Goal: Task Accomplishment & Management: Manage account settings

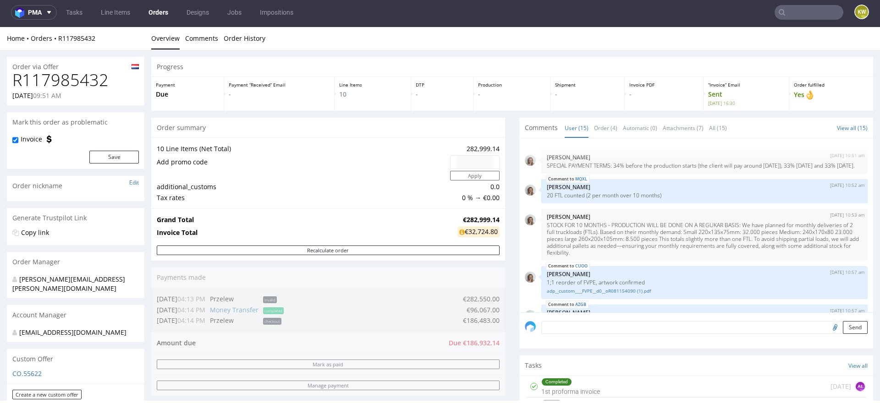
scroll to position [554, 0]
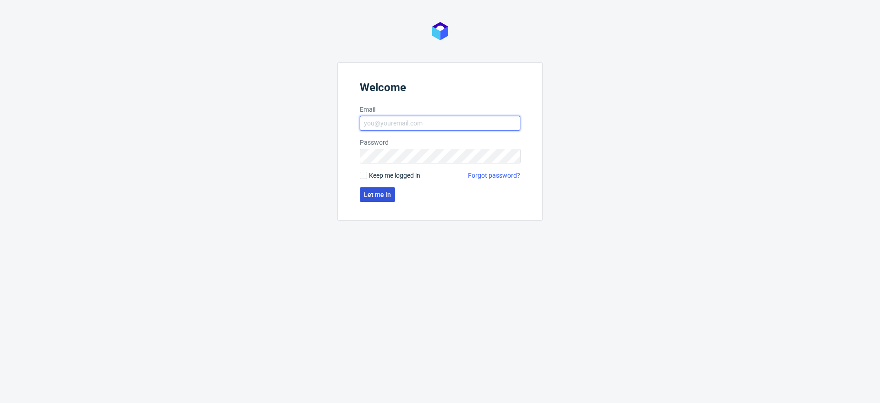
type input "klaudia.wisniewska@packhelp.com"
click at [380, 193] on span "Let me in" at bounding box center [377, 195] width 27 height 6
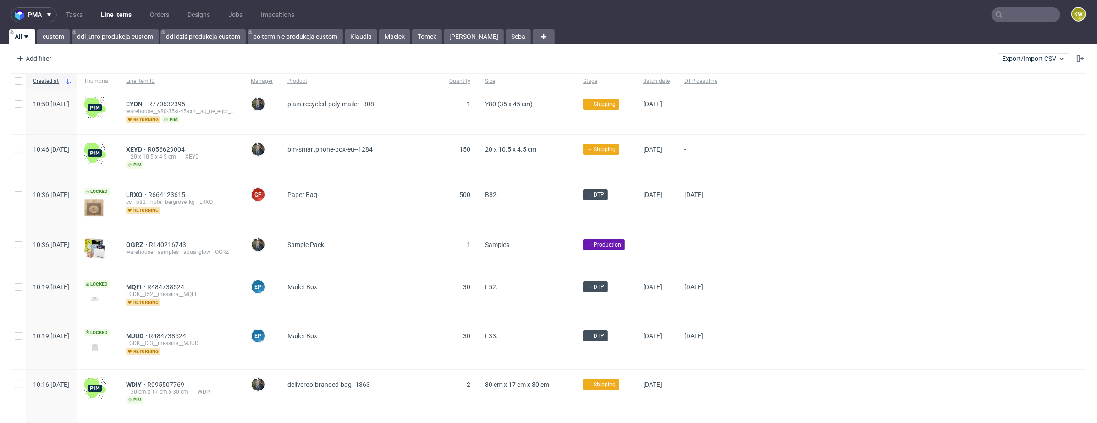
click at [1026, 19] on input "text" at bounding box center [1026, 14] width 69 height 15
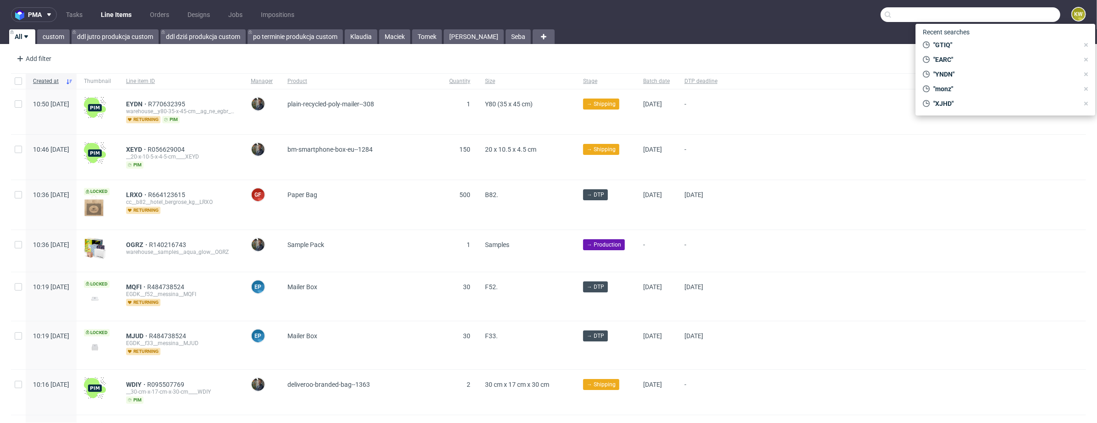
paste input "GTIQ"
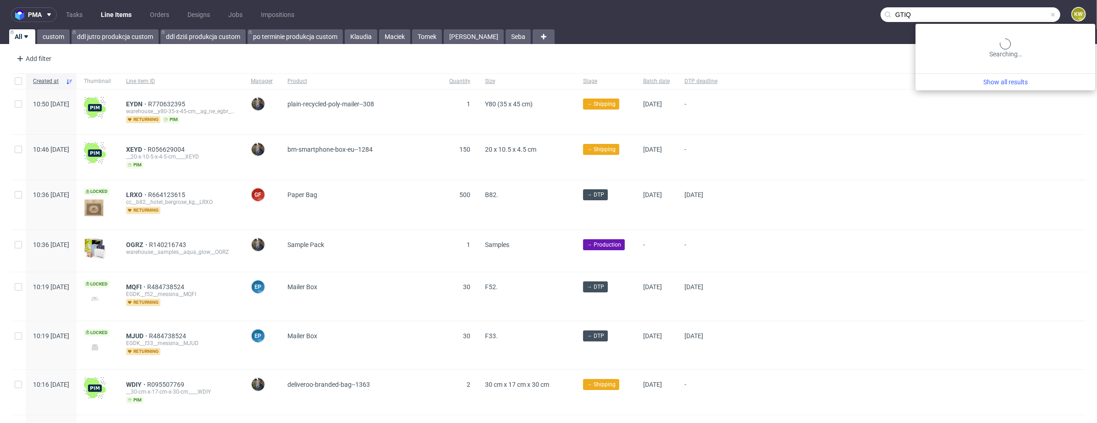
type input "GTIQ"
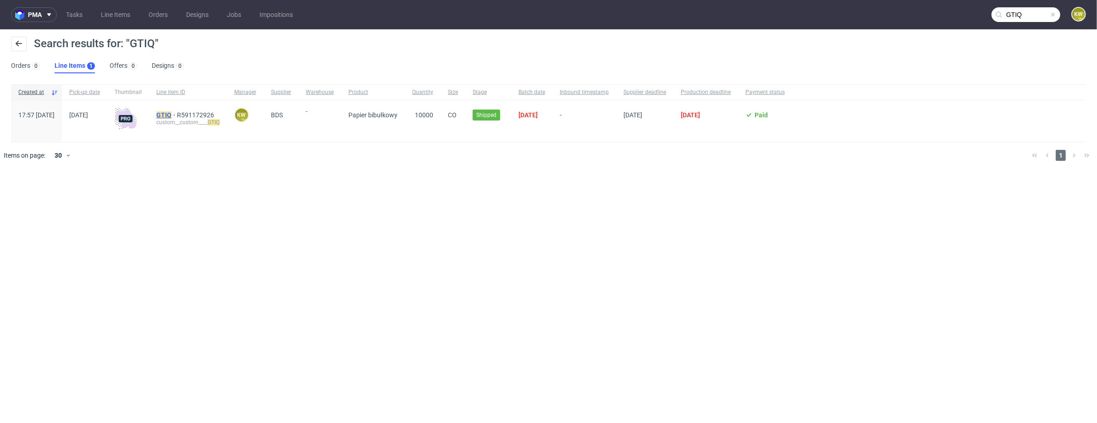
click at [171, 116] on mark "GTIQ" at bounding box center [163, 114] width 15 height 7
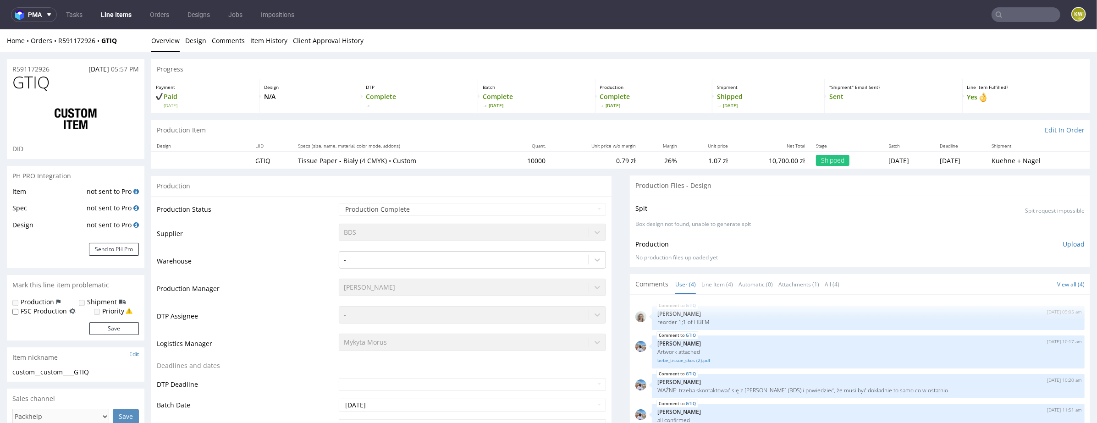
select select "in_progress"
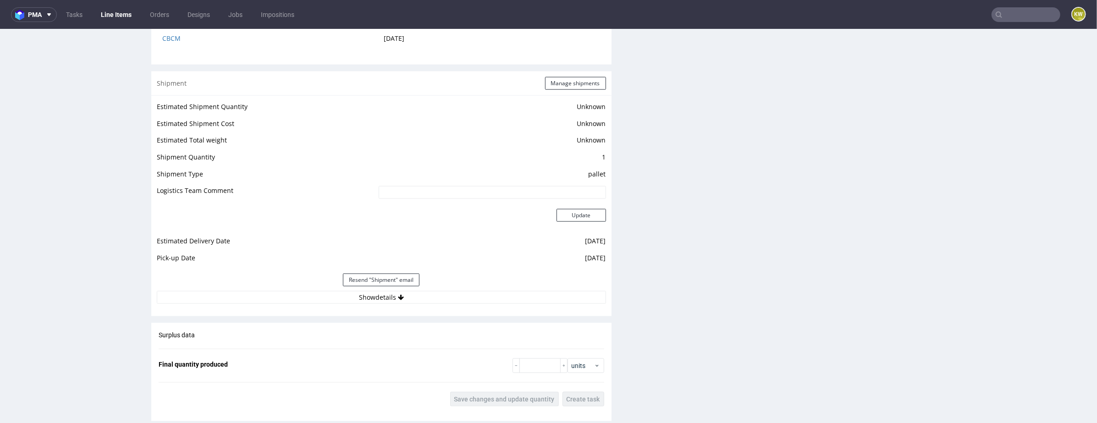
scroll to position [1175, 0]
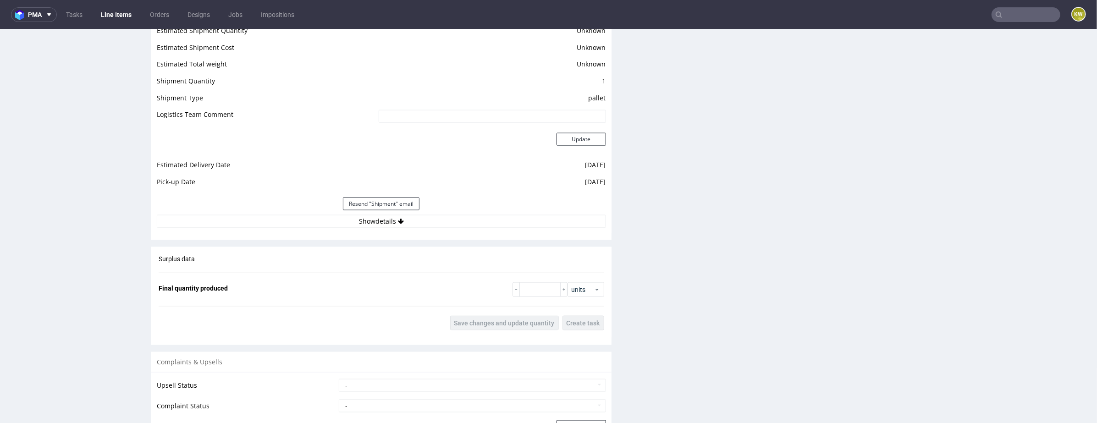
click at [448, 203] on div "Resend "Shipment" email" at bounding box center [381, 204] width 449 height 22
click at [446, 221] on button "Show details" at bounding box center [381, 221] width 449 height 13
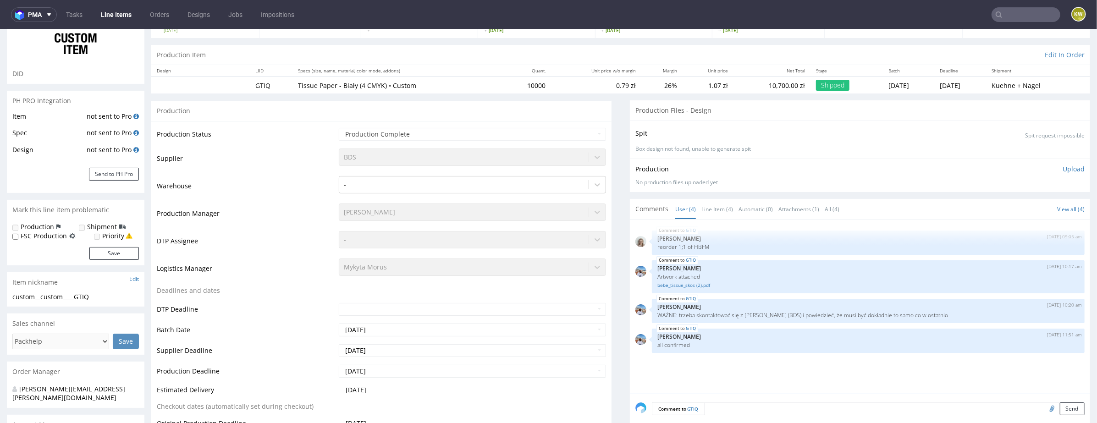
scroll to position [0, 0]
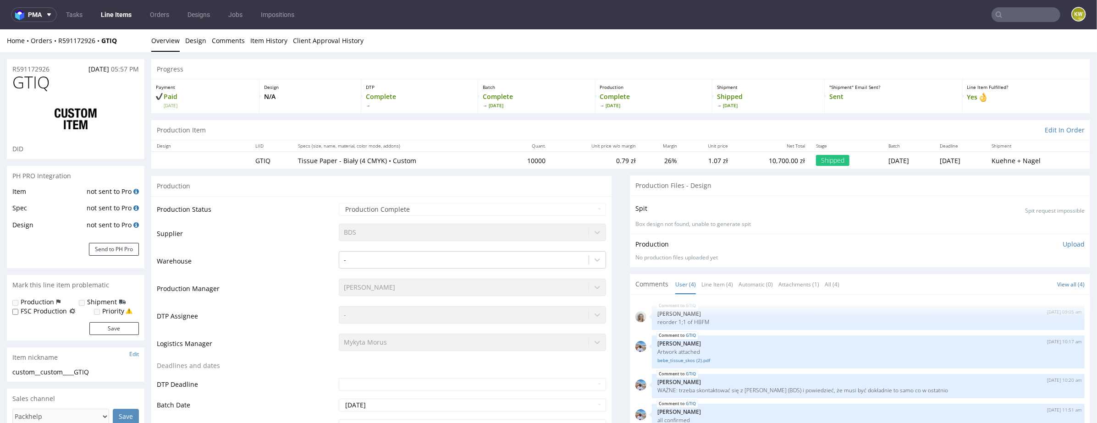
click at [108, 7] on link "Line Items" at bounding box center [116, 14] width 42 height 15
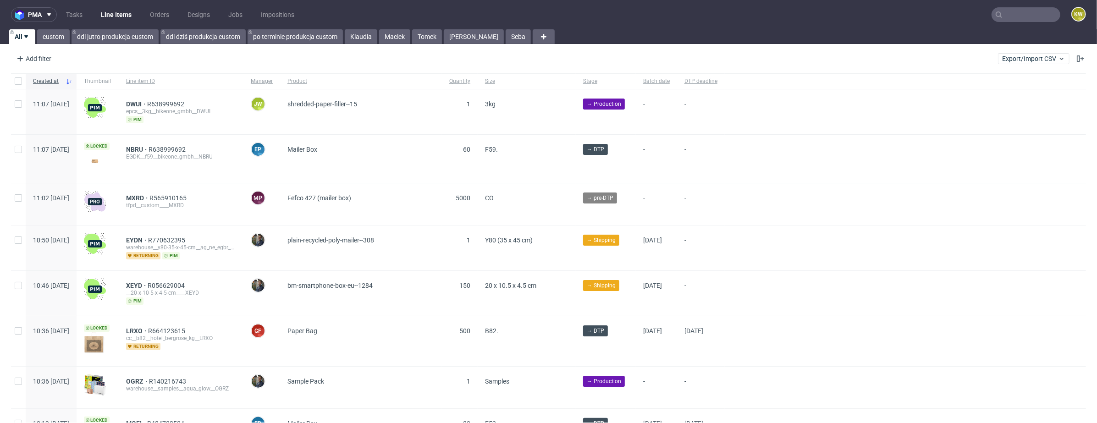
click at [364, 27] on nav "pma Tasks Line Items Orders Designs Jobs Impositions KW" at bounding box center [548, 14] width 1097 height 29
click at [358, 38] on link "Klaudia" at bounding box center [361, 36] width 33 height 15
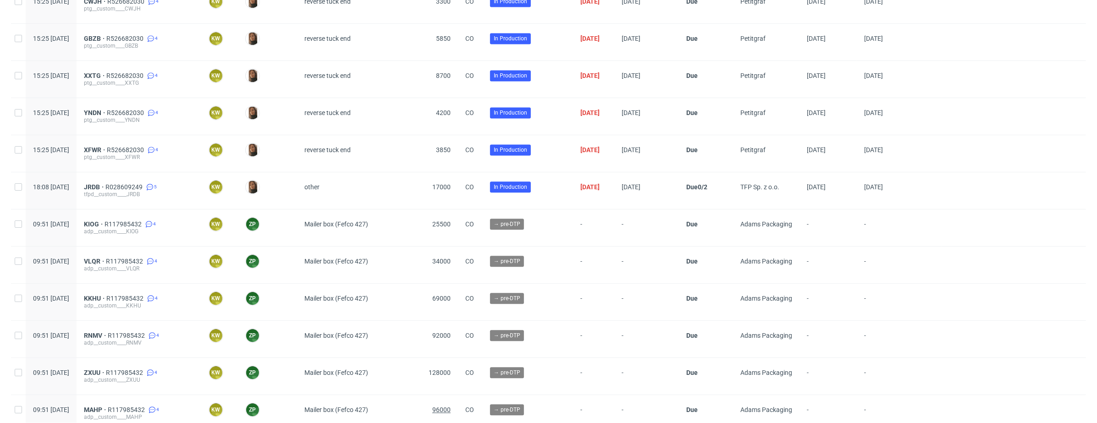
scroll to position [1880, 0]
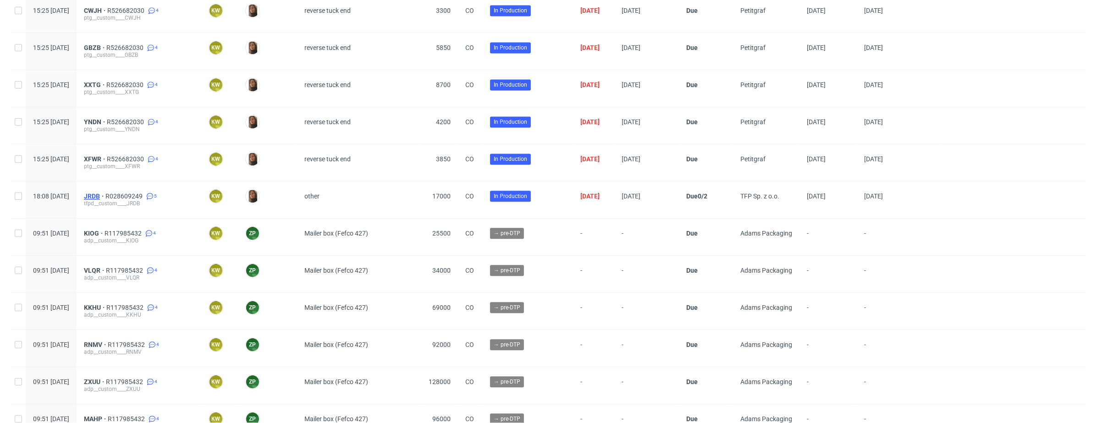
click at [105, 193] on span "JRDB" at bounding box center [95, 196] width 22 height 7
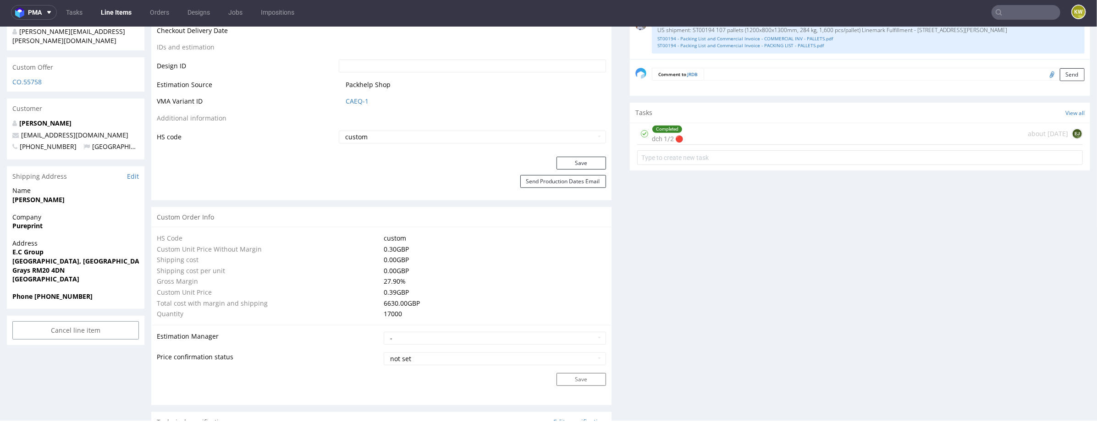
scroll to position [501, 0]
click at [353, 98] on link "CAEQ-1" at bounding box center [357, 98] width 23 height 9
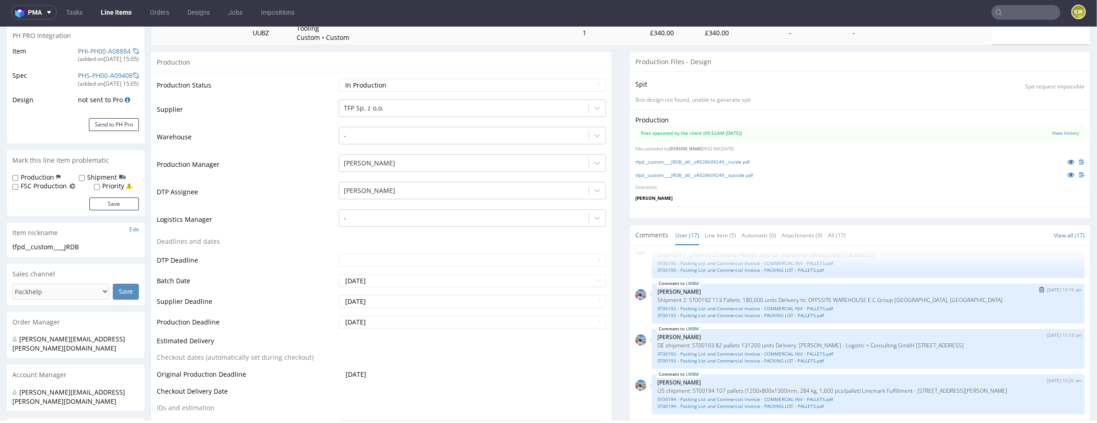
scroll to position [175, 0]
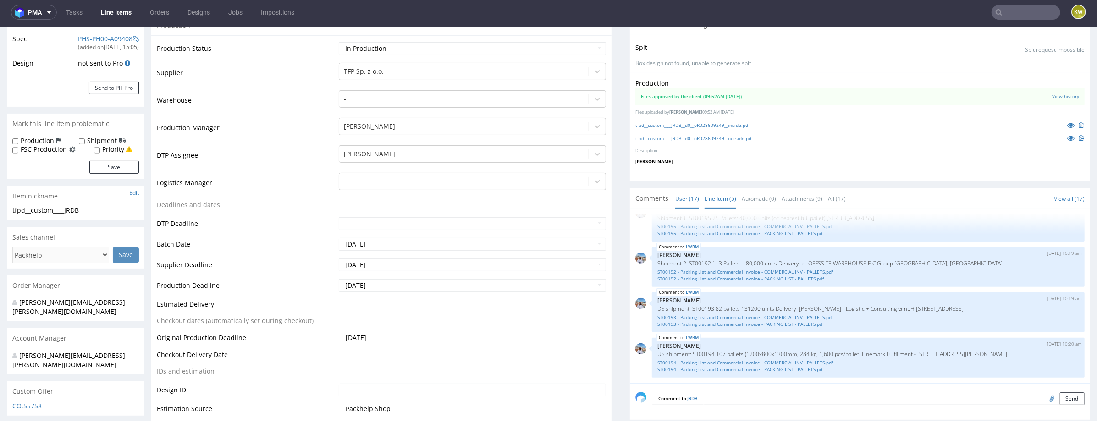
click at [720, 201] on link "Line Item (5)" at bounding box center [721, 198] width 32 height 20
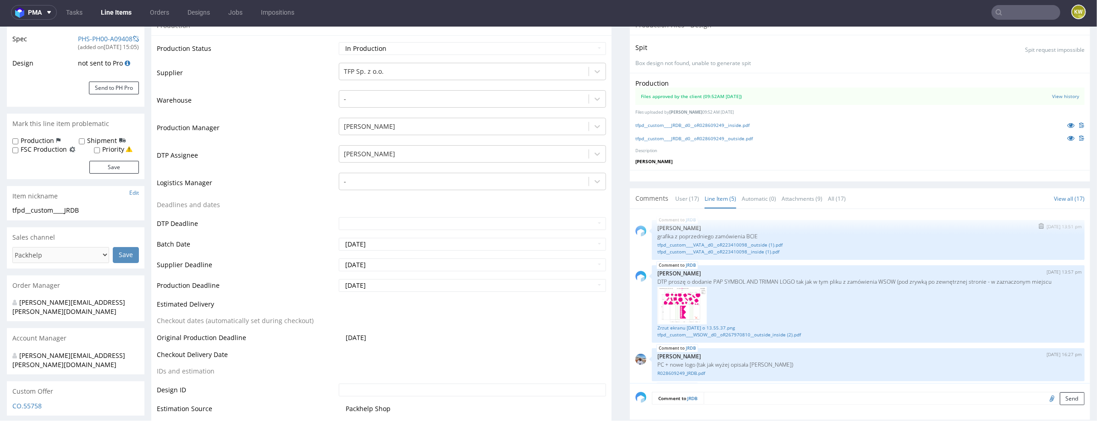
click at [753, 236] on p "grafika z poprzedniego zamówienia BCIE" at bounding box center [868, 235] width 422 height 7
click at [754, 236] on p "grafika z poprzedniego zamówienia BCIE" at bounding box center [868, 235] width 422 height 7
copy p "BCIE"
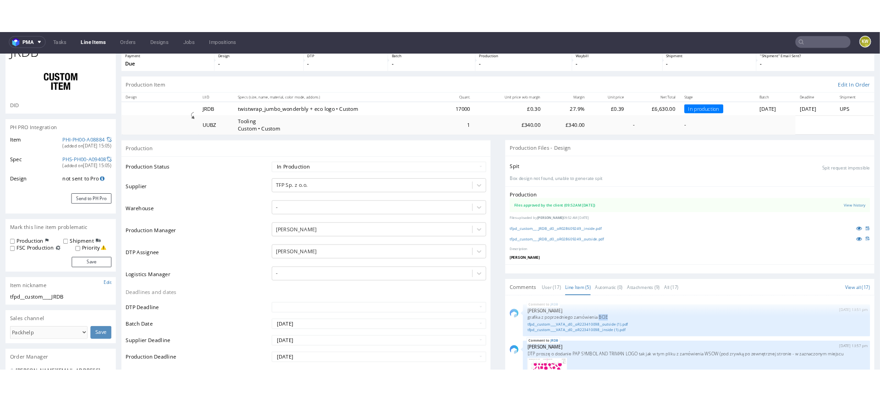
scroll to position [0, 0]
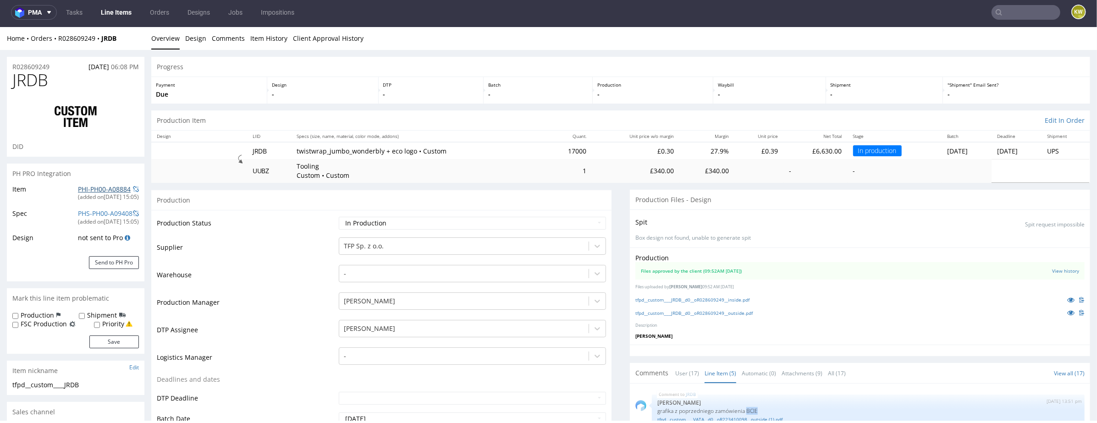
click at [91, 188] on link "PHI-PH00-A08884" at bounding box center [104, 188] width 53 height 9
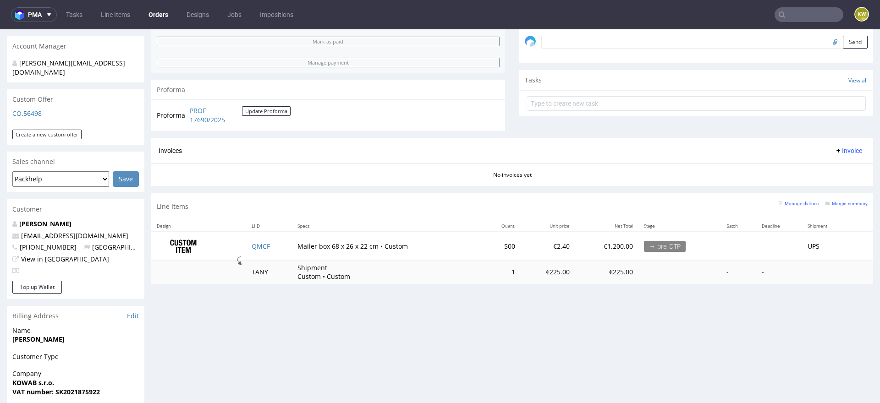
scroll to position [280, 0]
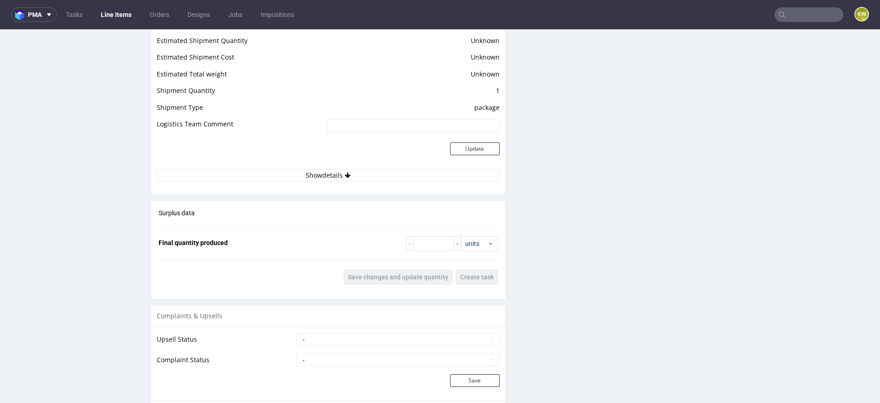
scroll to position [1244, 0]
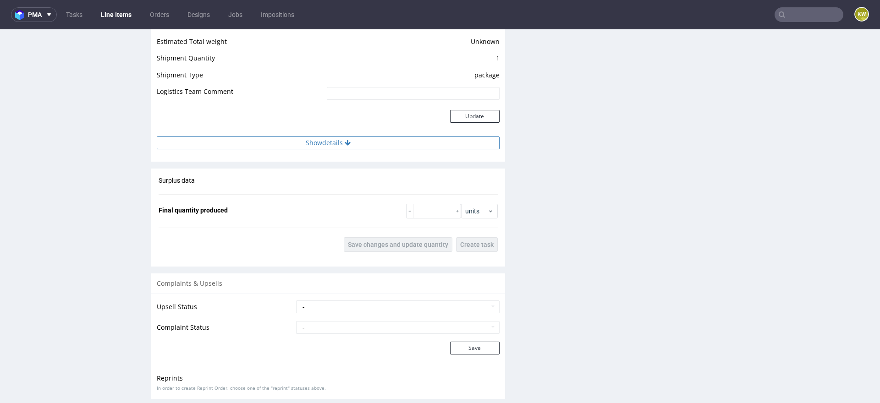
click at [355, 141] on button "Show details" at bounding box center [328, 143] width 343 height 13
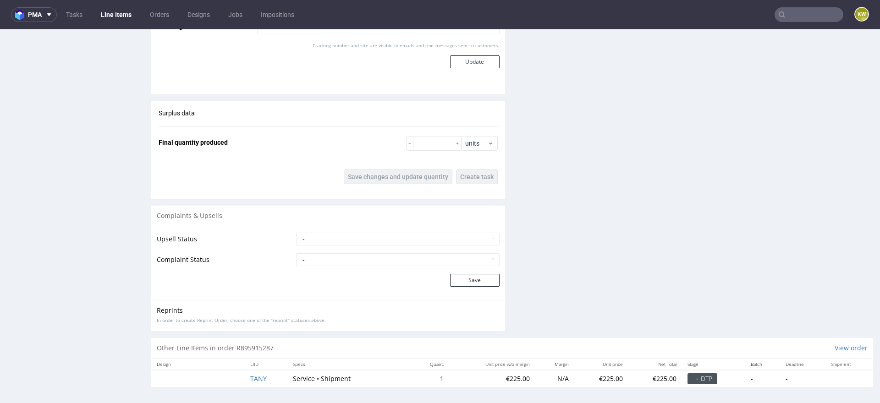
scroll to position [0, 0]
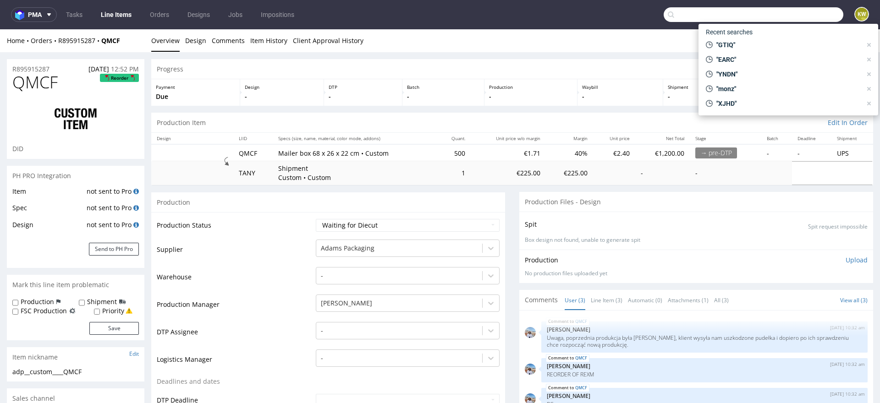
click at [805, 15] on input "text" at bounding box center [754, 14] width 180 height 15
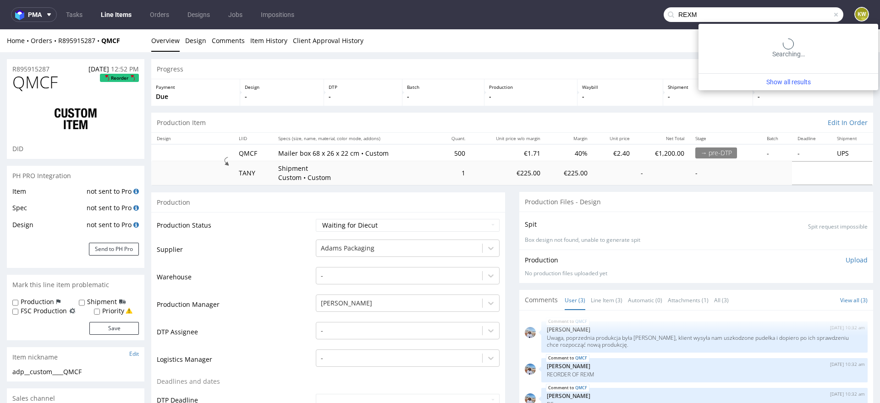
type input "REXM"
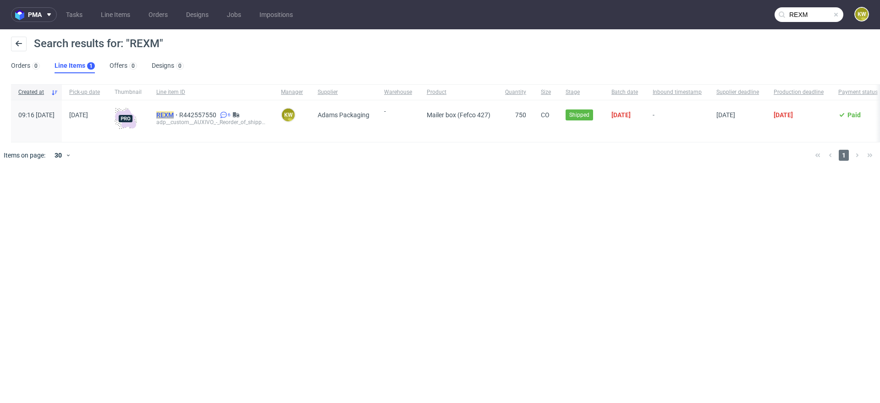
click at [174, 114] on mark "REXM" at bounding box center [164, 114] width 17 height 7
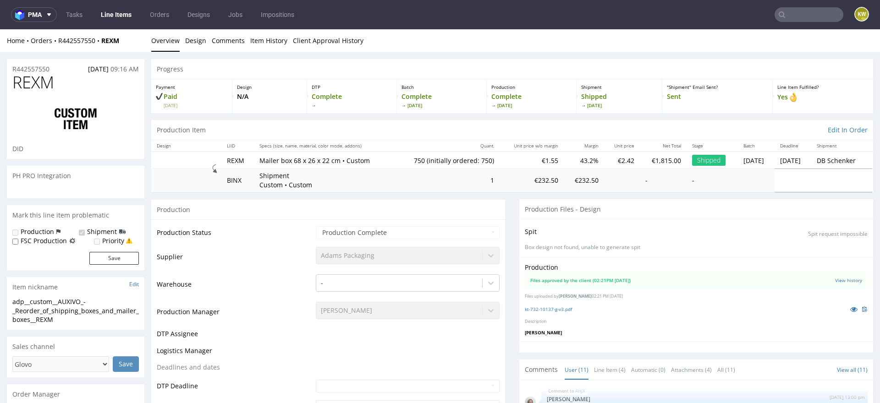
scroll to position [213, 0]
select select "in_progress"
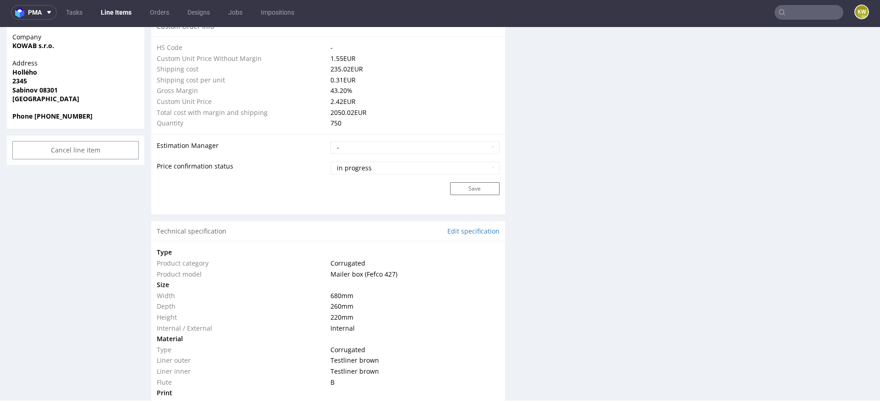
scroll to position [0, 0]
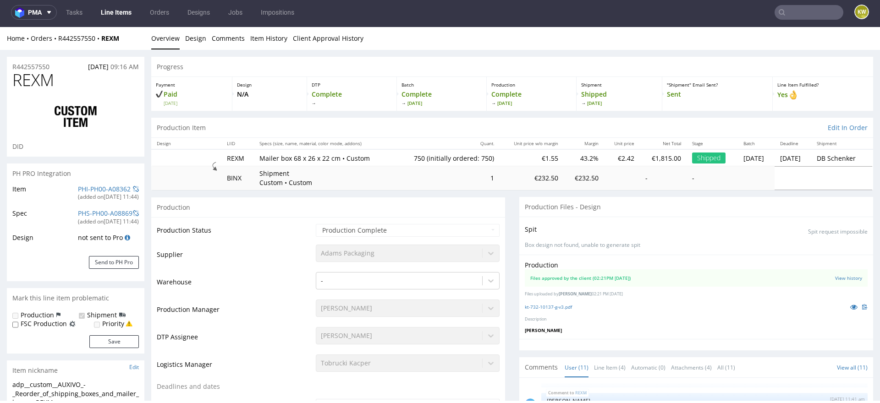
click at [36, 81] on span "REXM" at bounding box center [33, 80] width 42 height 18
click at [36, 82] on span "REXM" at bounding box center [33, 80] width 42 height 18
copy span "REXM"
click at [787, 6] on input "text" at bounding box center [809, 12] width 69 height 15
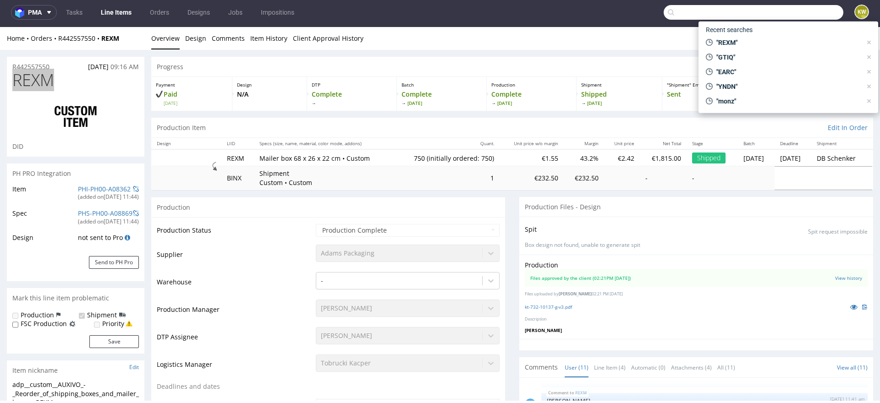
paste input "EUMZ"
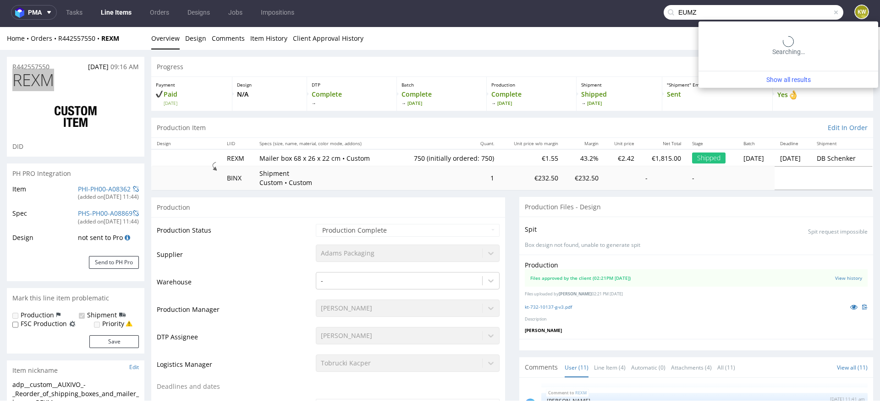
type input "EUMZ"
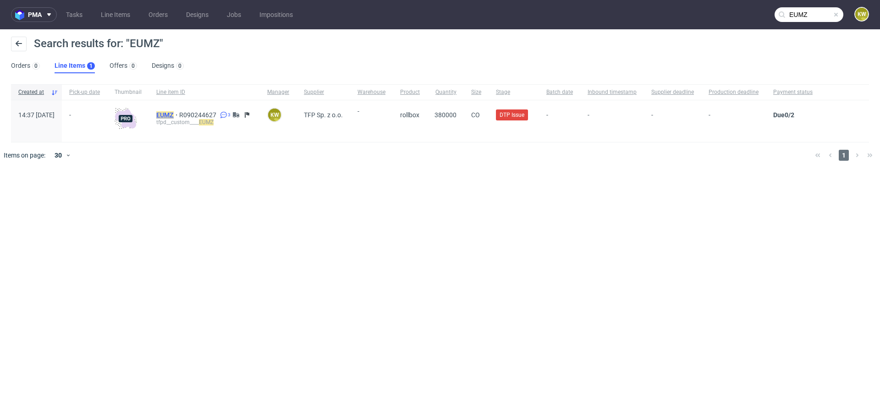
click at [174, 113] on mark "EUMZ" at bounding box center [164, 114] width 17 height 7
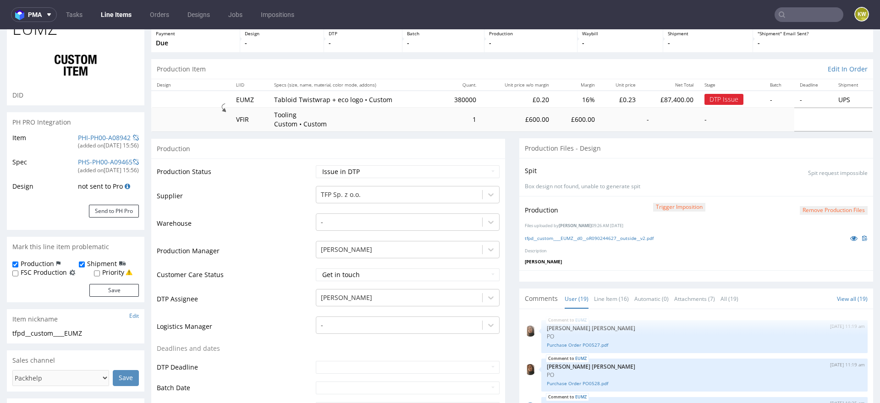
scroll to position [543, 0]
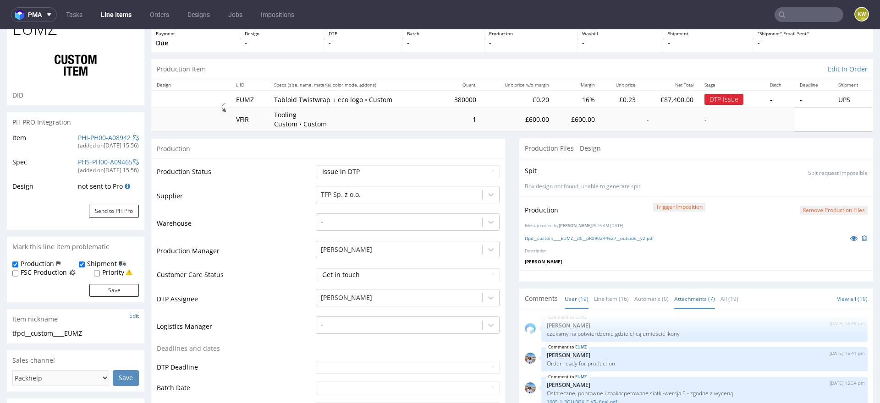
click at [677, 290] on link "Attachments (7)" at bounding box center [694, 299] width 41 height 20
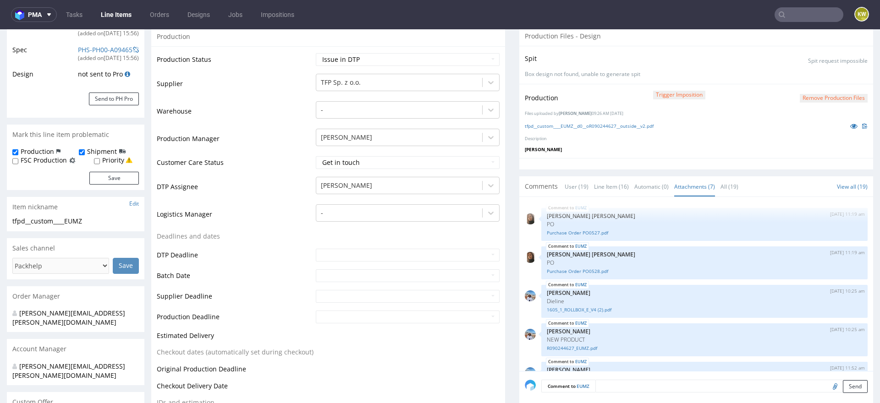
scroll to position [179, 0]
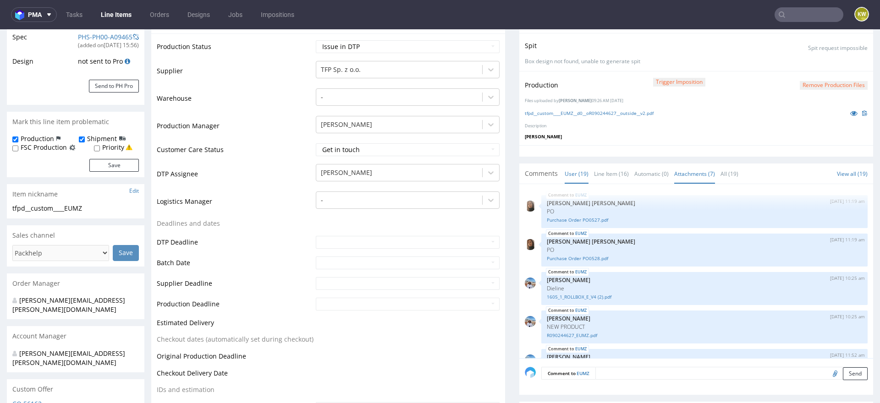
click at [572, 172] on link "User (19)" at bounding box center [577, 174] width 24 height 20
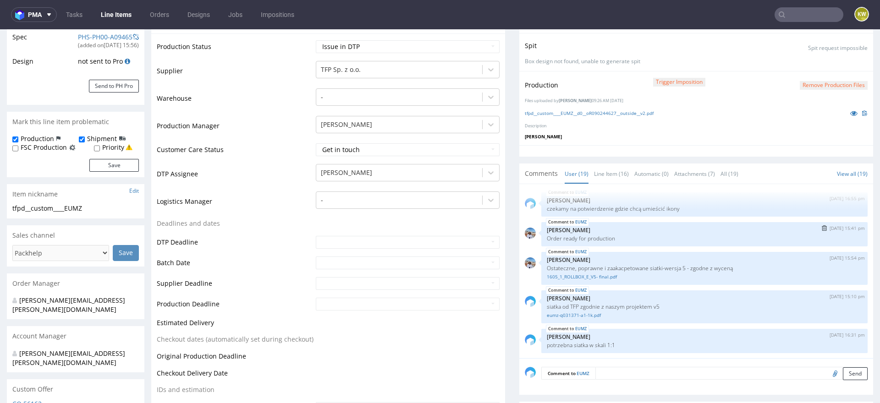
scroll to position [188, 0]
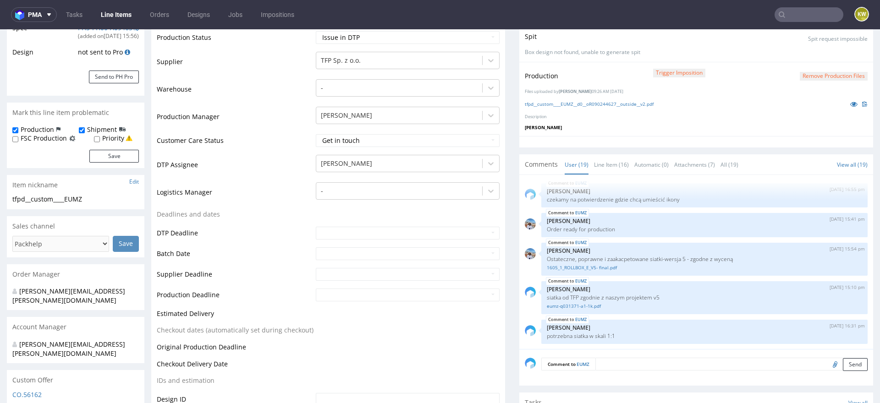
click at [596, 158] on link "Line Item (16)" at bounding box center [611, 165] width 35 height 20
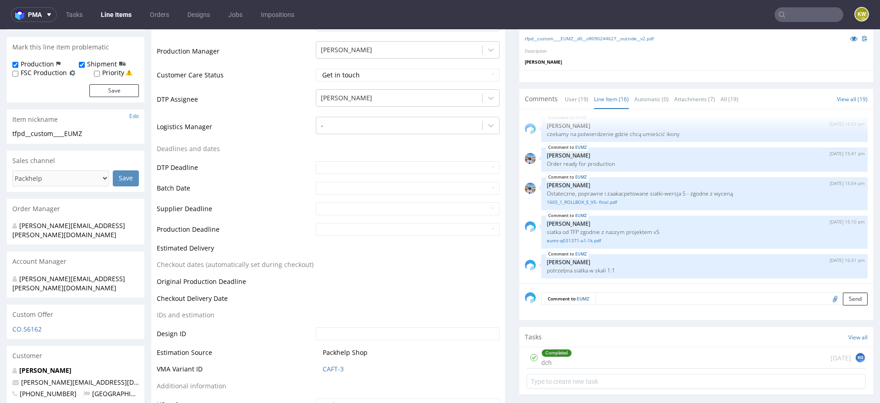
scroll to position [262, 0]
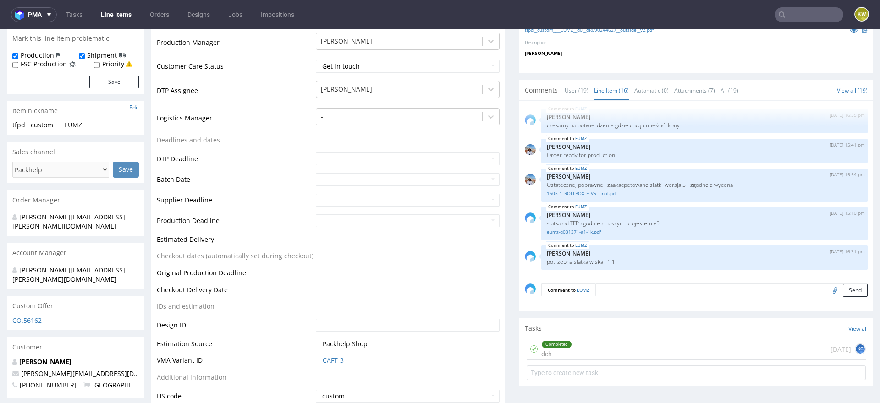
click at [827, 290] on input "file" at bounding box center [833, 290] width 13 height 12
type input "C:\fakepath\eumz-q031371-a1-1skala-1.pdf"
click at [615, 293] on textarea at bounding box center [732, 290] width 272 height 13
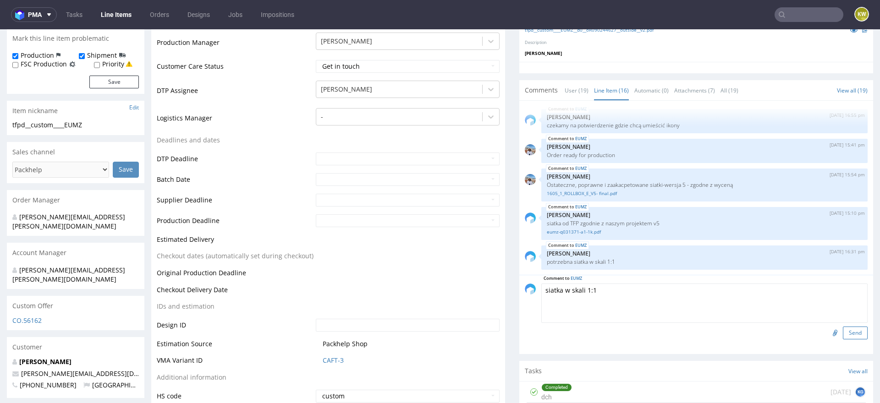
type textarea "siatka w skali 1:1"
click at [847, 335] on button "Send" at bounding box center [855, 333] width 25 height 13
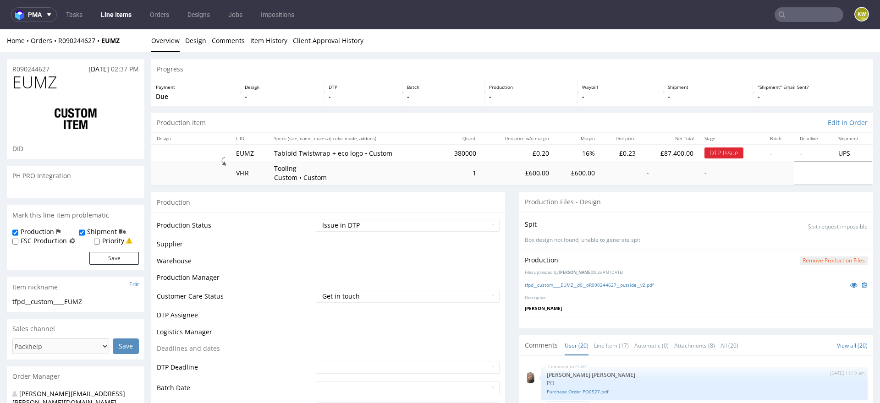
scroll to position [581, 0]
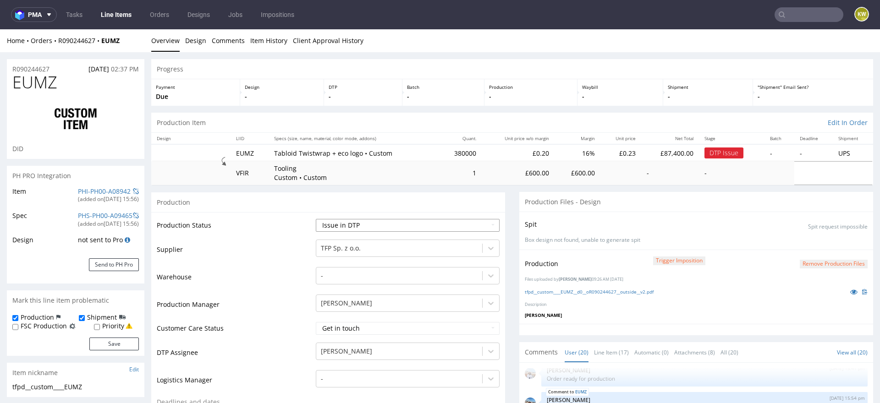
click at [335, 226] on select "Waiting for Artwork Waiting for Diecut Waiting for Mockup Waiting for DTP Waiti…" at bounding box center [408, 225] width 184 height 13
select select "back_for_dtp"
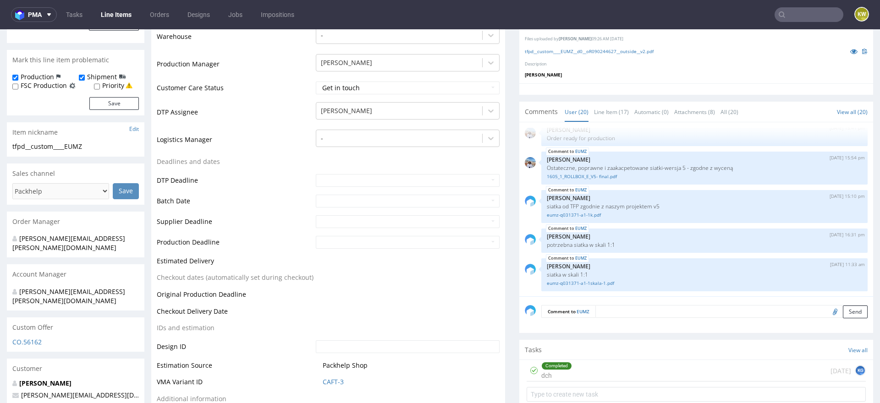
scroll to position [296, 0]
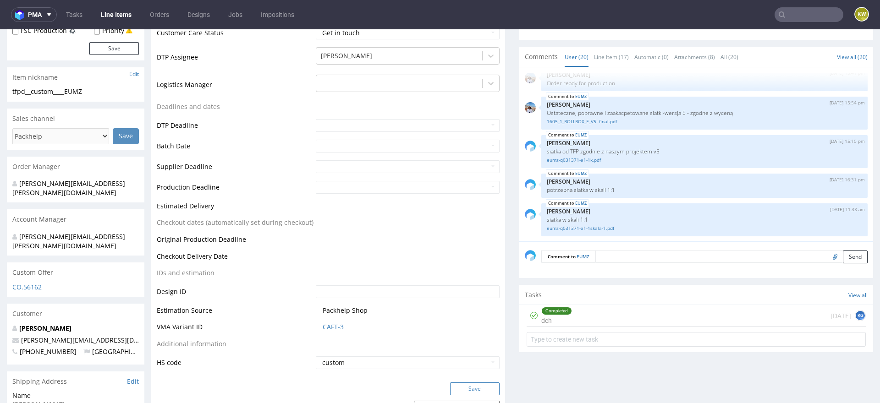
click at [463, 384] on button "Save" at bounding box center [475, 389] width 50 height 13
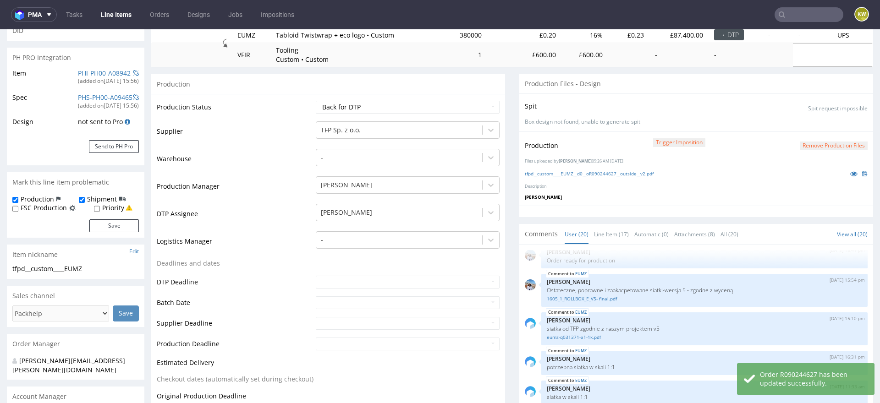
scroll to position [115, 0]
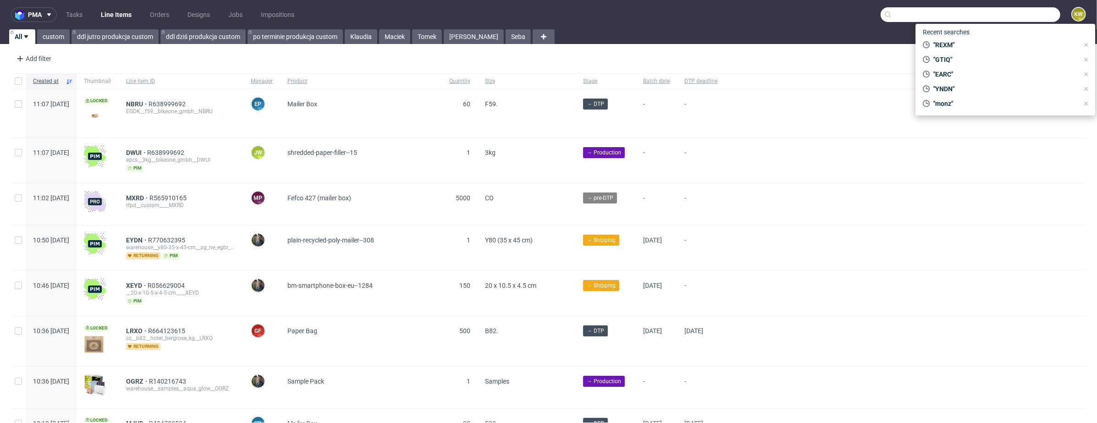
click at [1015, 19] on input "text" at bounding box center [971, 14] width 180 height 15
paste input "BCIE"
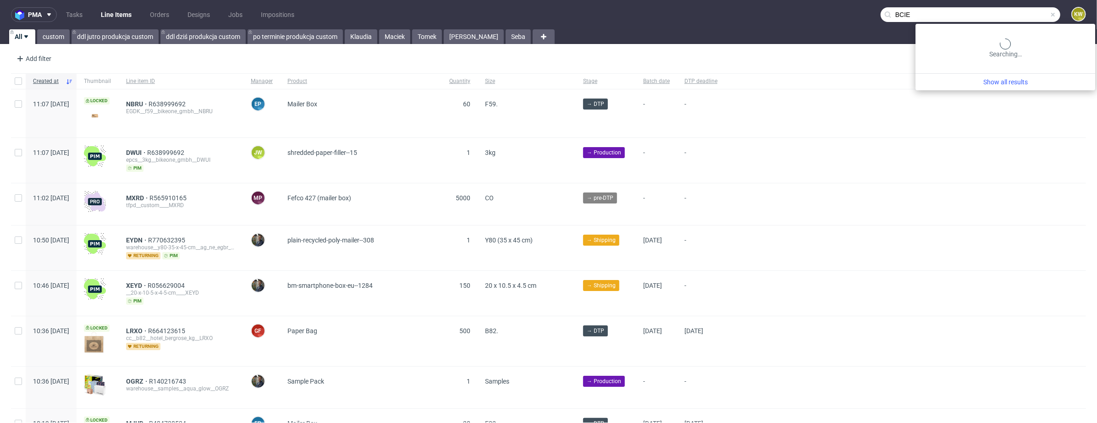
type input "BCIE"
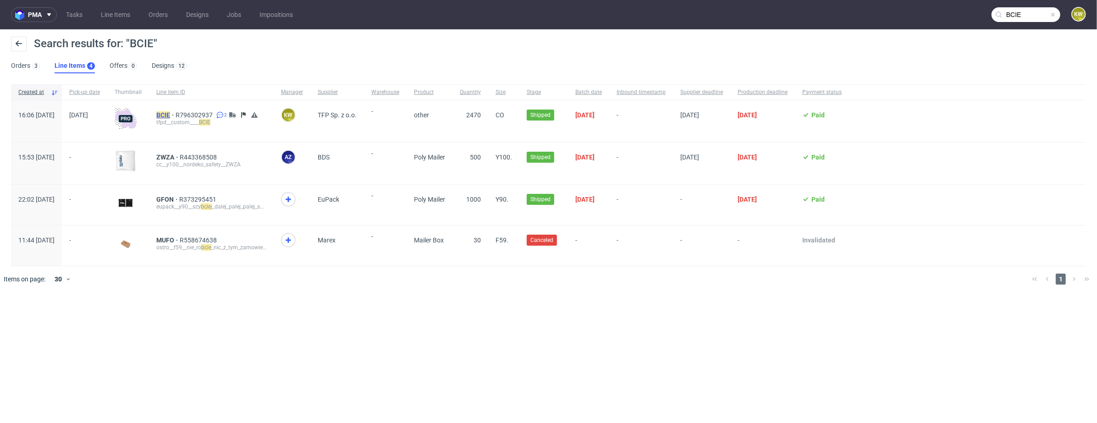
click at [170, 114] on mark "BCIE" at bounding box center [163, 114] width 14 height 7
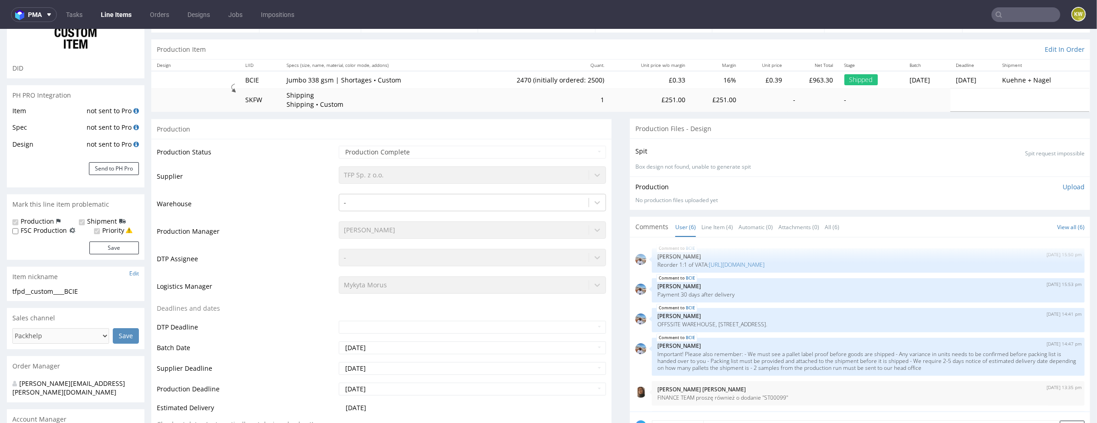
scroll to position [29, 0]
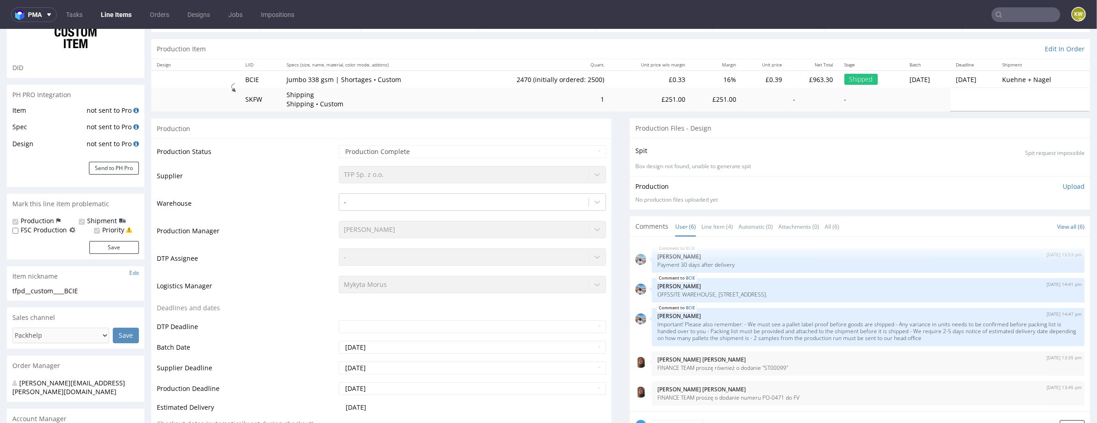
select select "in_progress"
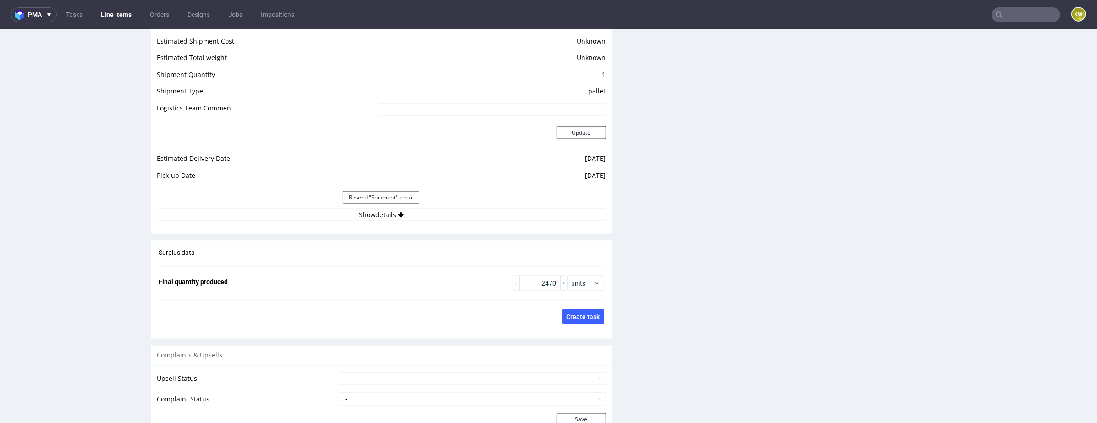
scroll to position [1365, 0]
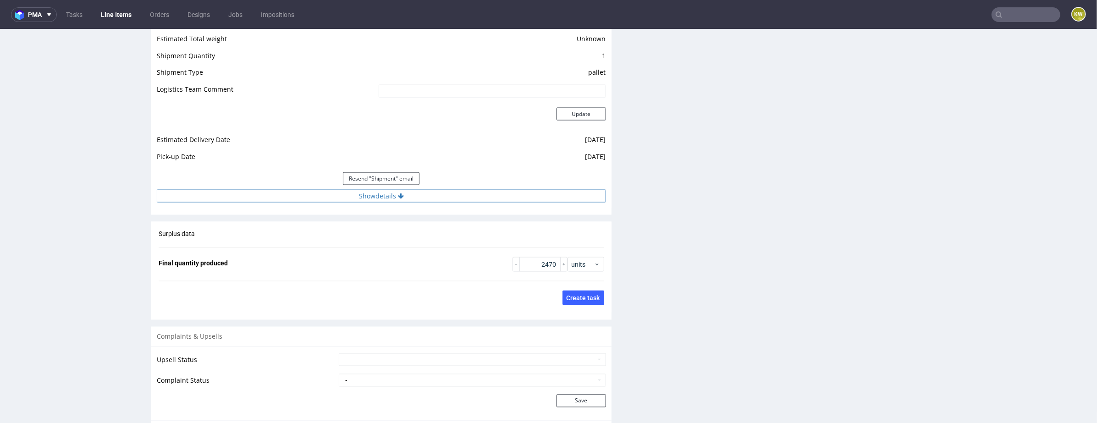
click at [479, 194] on button "Show details" at bounding box center [381, 195] width 449 height 13
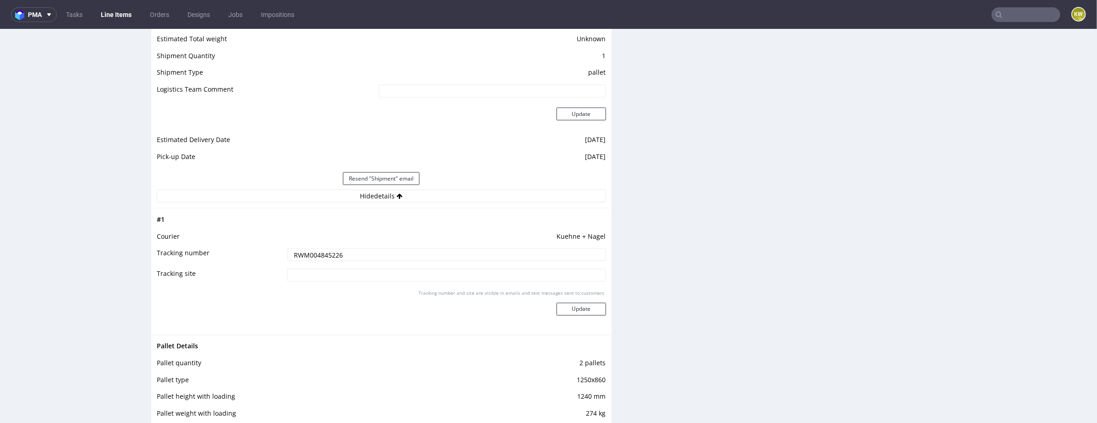
scroll to position [1492, 0]
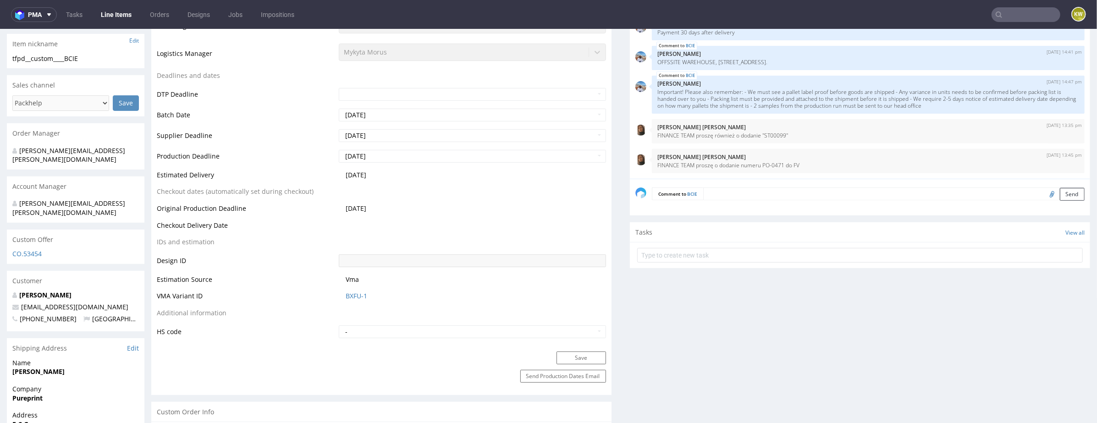
scroll to position [329, 0]
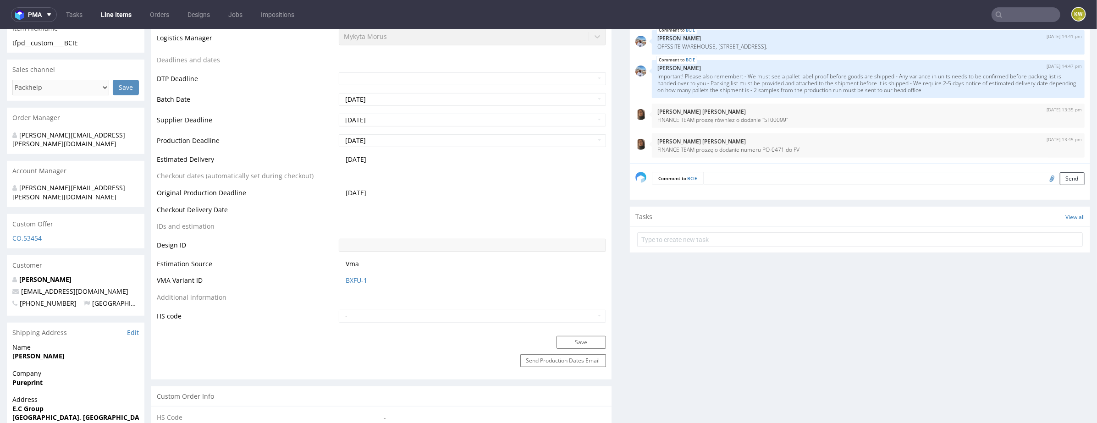
click at [351, 275] on td "BXFU-1" at bounding box center [471, 283] width 270 height 17
click at [351, 281] on link "BXFU-1" at bounding box center [357, 280] width 22 height 9
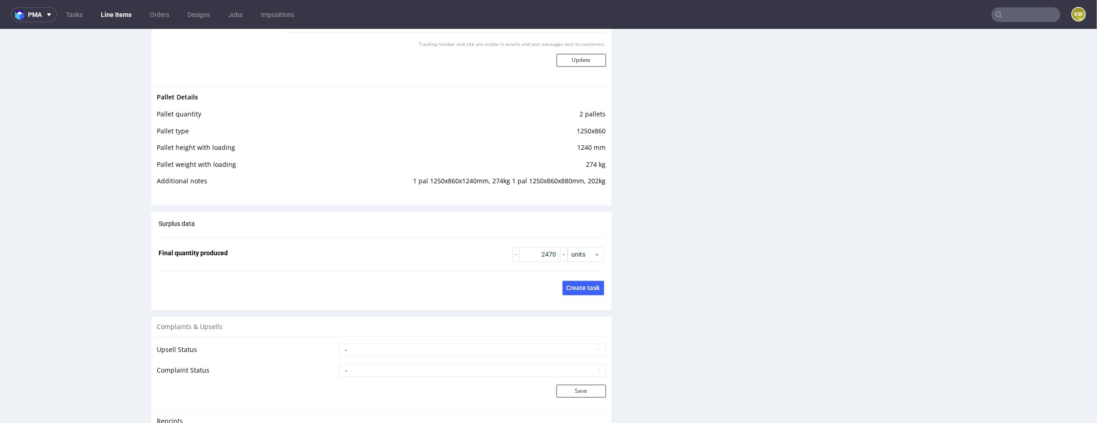
scroll to position [1642, 0]
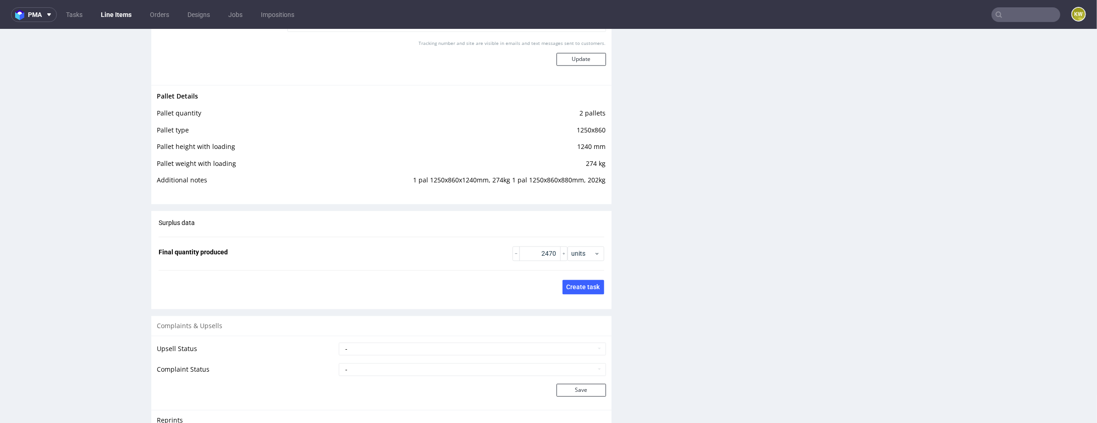
scroll to position [1605, 0]
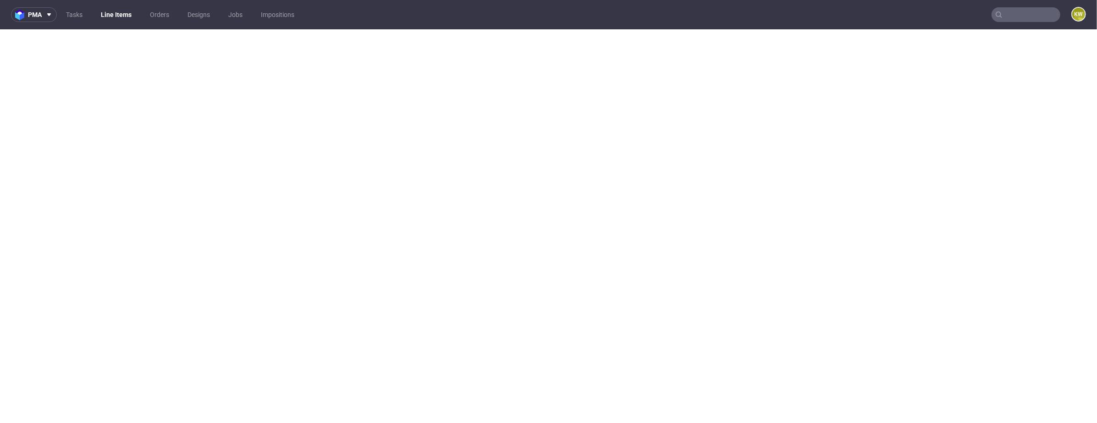
select select "in_progress"
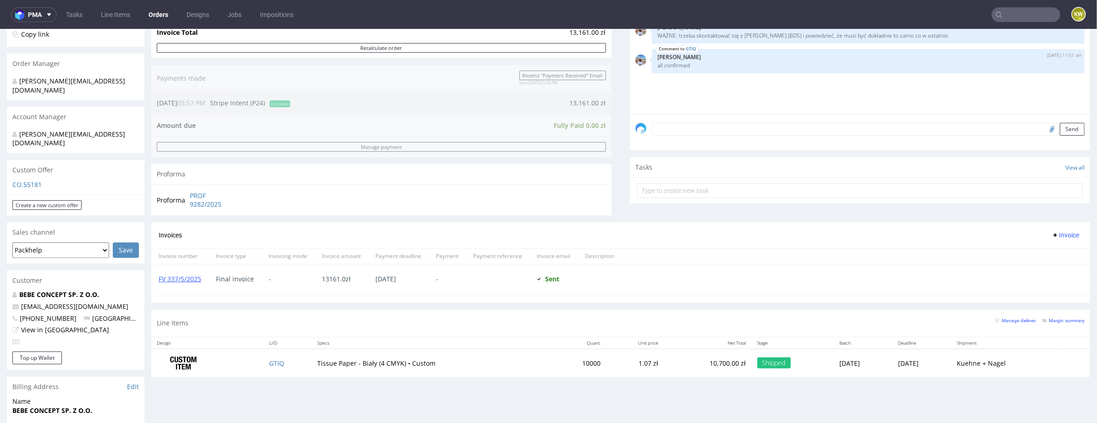
scroll to position [249, 0]
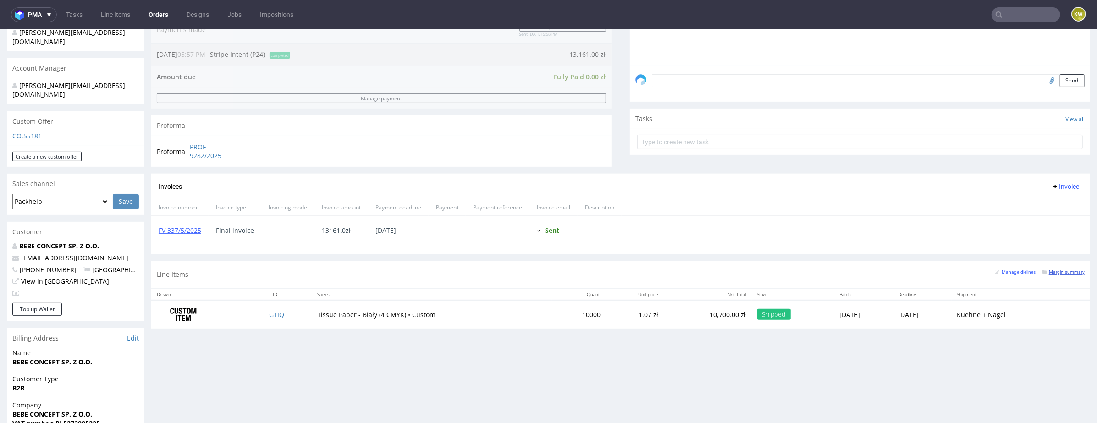
click at [1047, 271] on small "Margin summary" at bounding box center [1063, 271] width 42 height 5
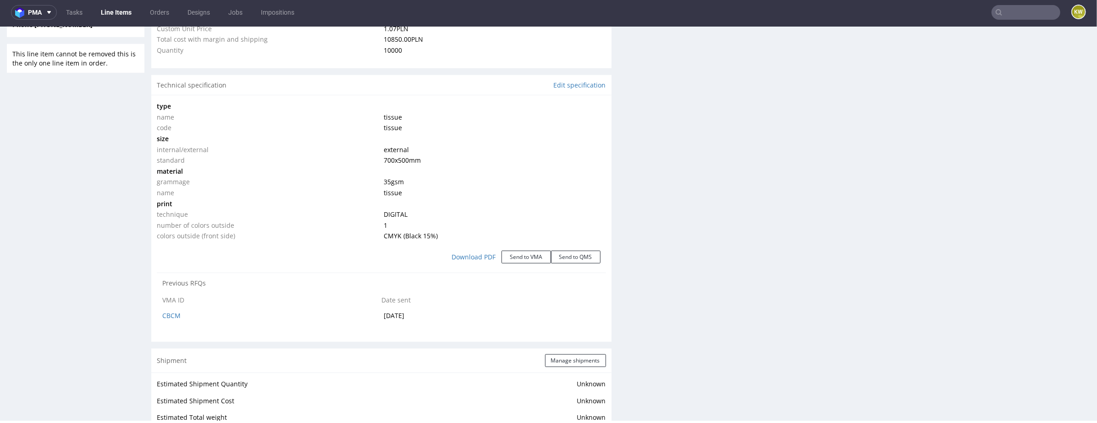
select select "in_progress"
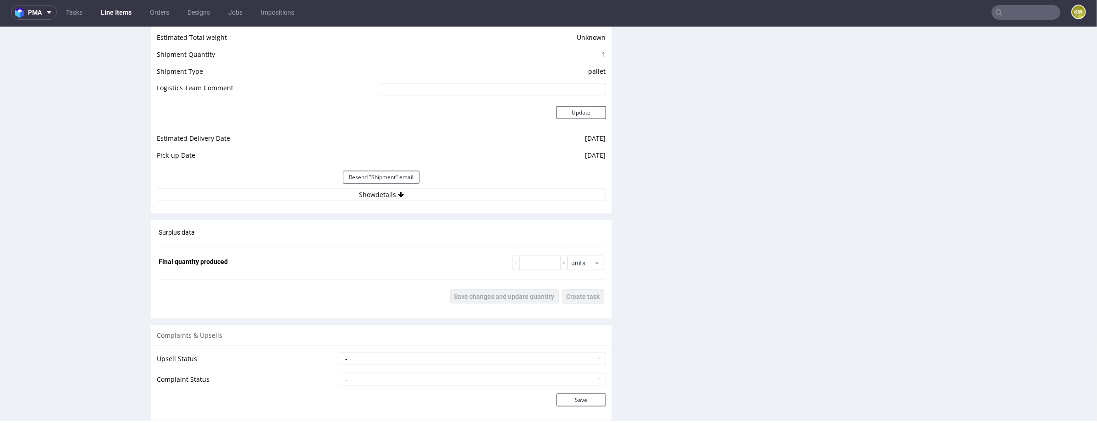
scroll to position [1214, 0]
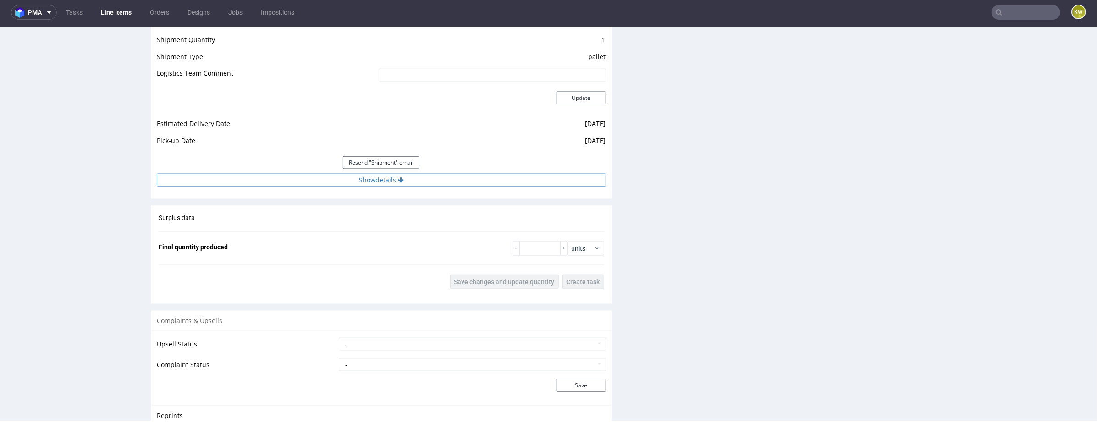
click at [434, 173] on button "Show details" at bounding box center [381, 179] width 449 height 13
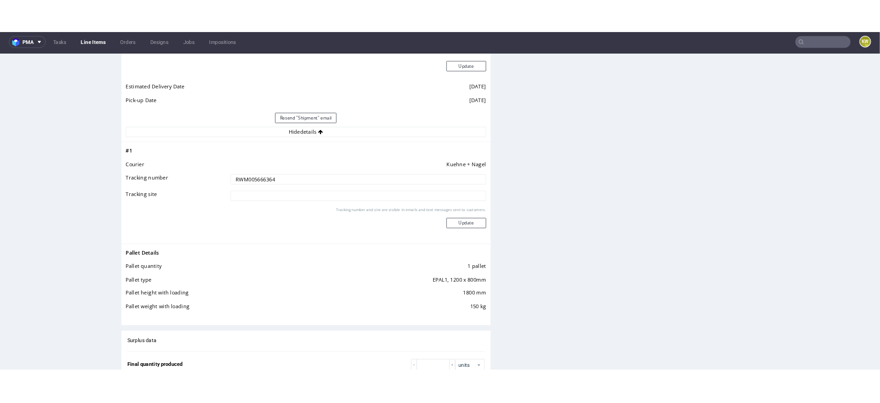
scroll to position [1273, 0]
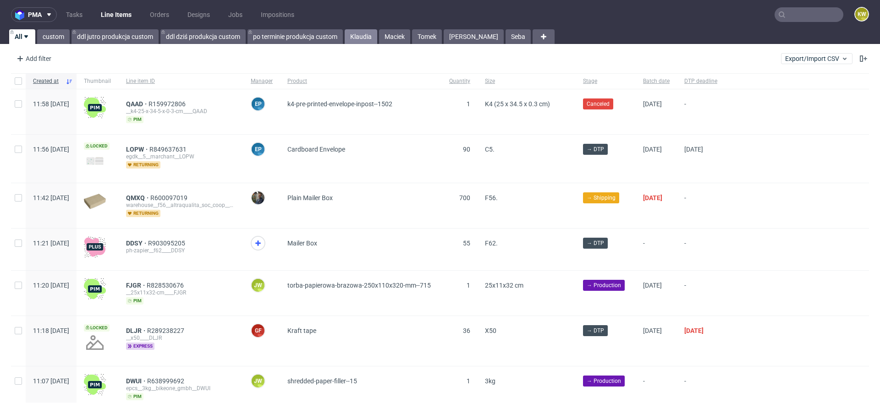
click at [363, 43] on link "Klaudia" at bounding box center [361, 36] width 33 height 15
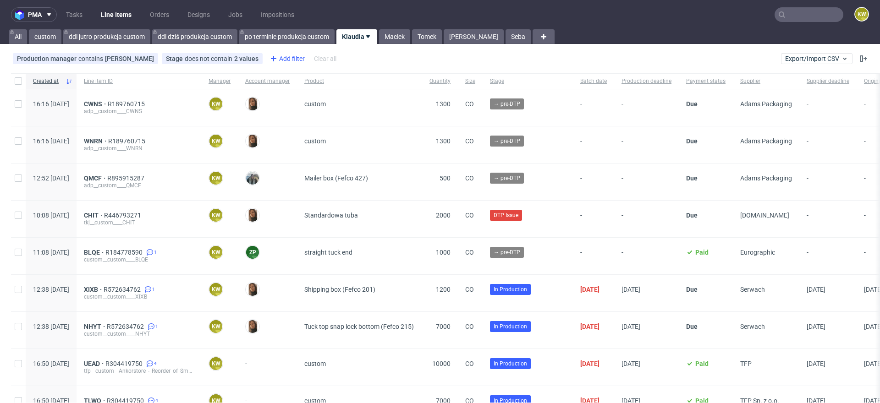
click at [284, 63] on div "Add filter" at bounding box center [286, 58] width 40 height 15
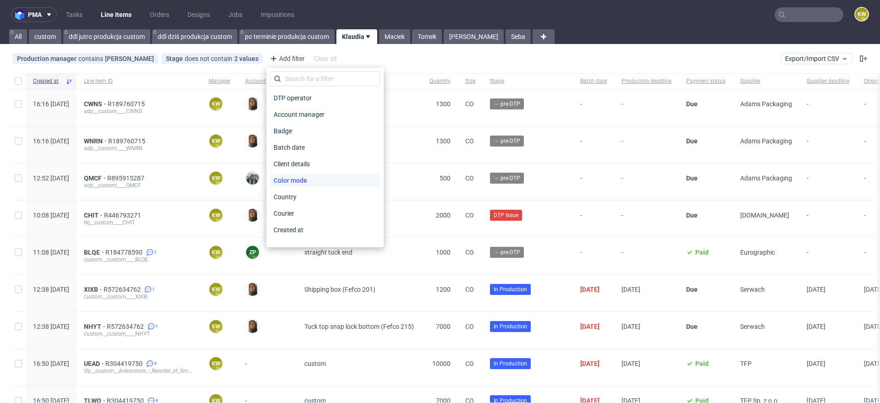
scroll to position [721, 0]
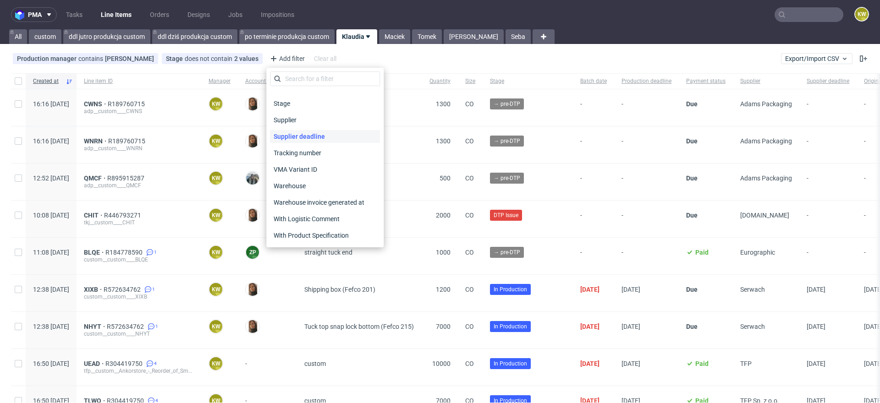
click at [307, 137] on span "Supplier deadline" at bounding box center [299, 136] width 59 height 13
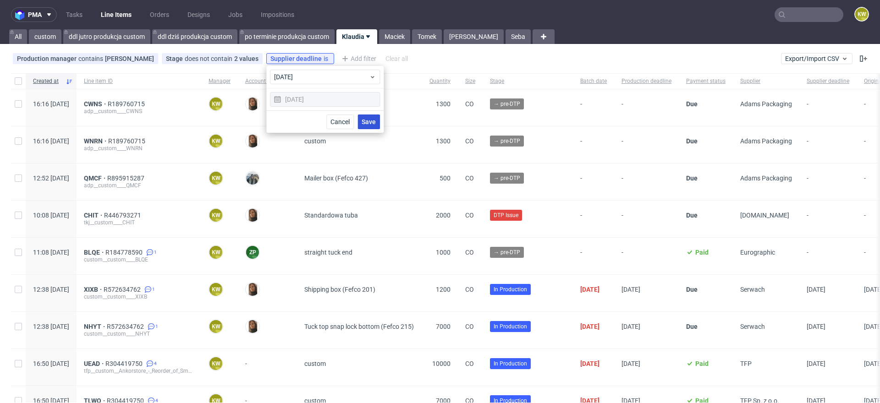
click at [365, 123] on span "Save" at bounding box center [369, 122] width 14 height 6
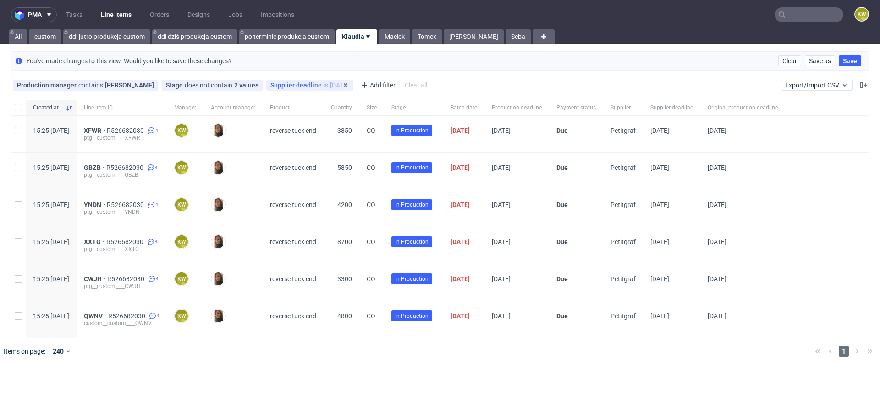
click at [321, 82] on div "Supplier deadline is today" at bounding box center [309, 85] width 79 height 7
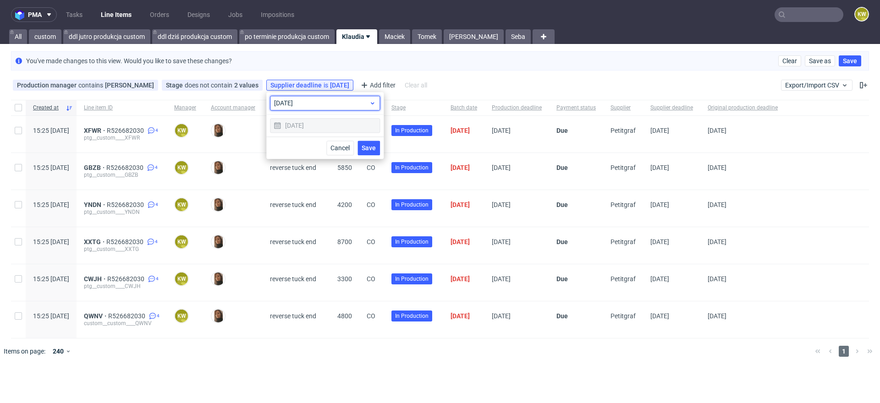
click at [297, 103] on span "today" at bounding box center [321, 103] width 95 height 9
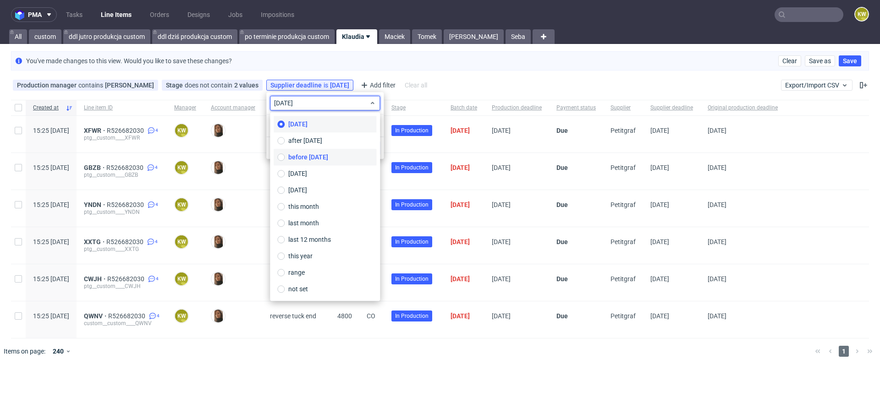
click at [303, 158] on span "before today" at bounding box center [308, 157] width 40 height 9
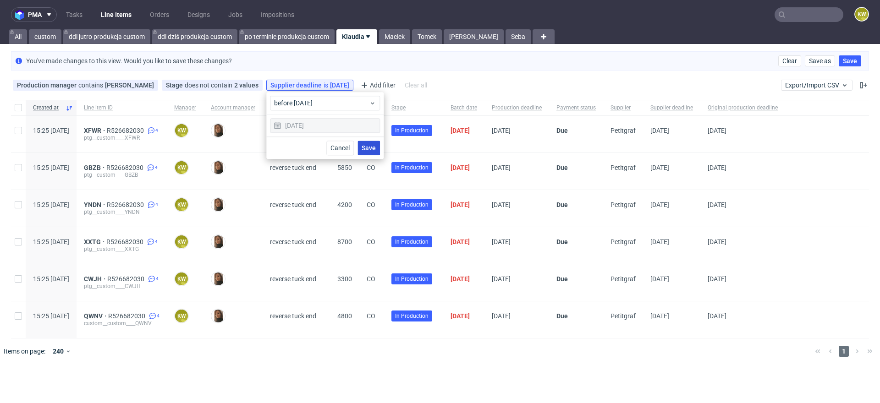
click at [359, 144] on button "Save" at bounding box center [369, 148] width 22 height 15
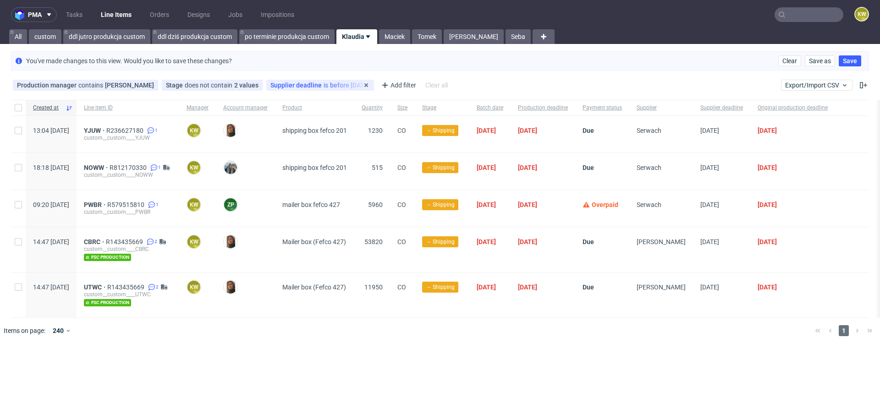
click at [301, 83] on span "Supplier deadline" at bounding box center [296, 85] width 53 height 7
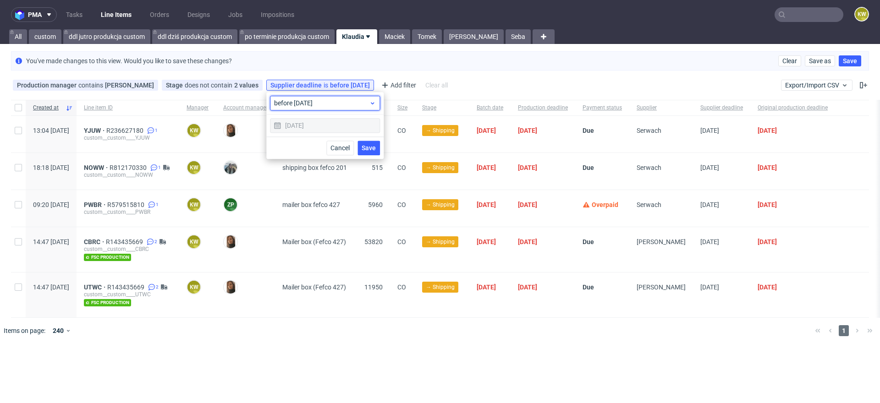
click at [295, 102] on span "before today" at bounding box center [321, 103] width 95 height 9
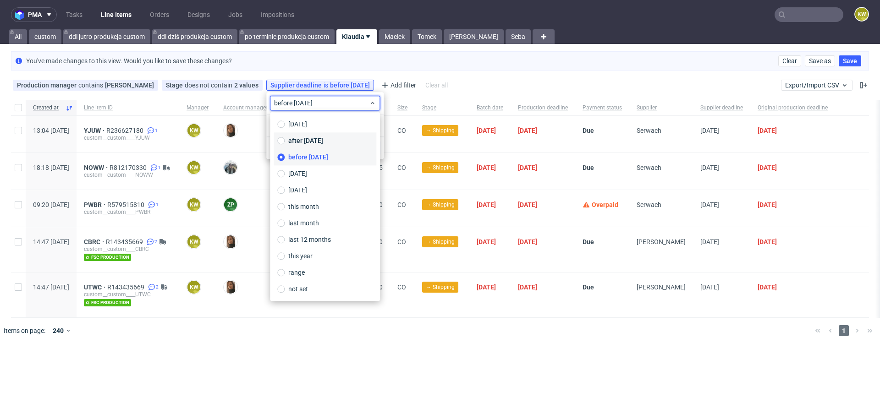
click at [297, 139] on span "after today" at bounding box center [305, 140] width 35 height 9
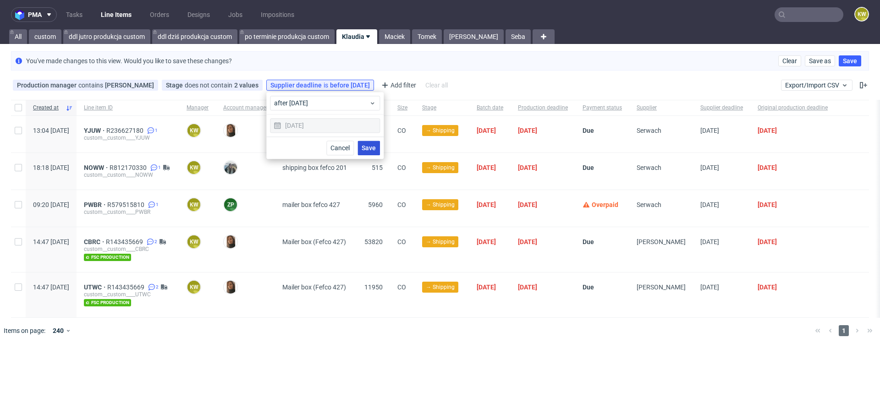
click at [364, 143] on button "Save" at bounding box center [369, 148] width 22 height 15
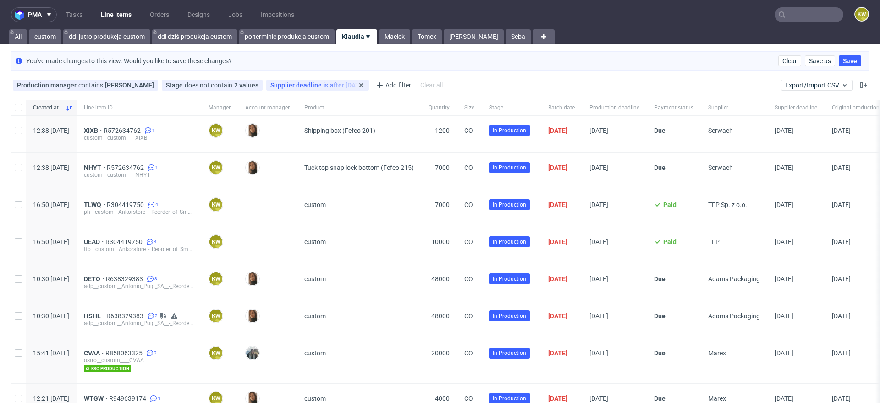
click at [315, 86] on div "Supplier deadline is after today" at bounding box center [317, 85] width 94 height 7
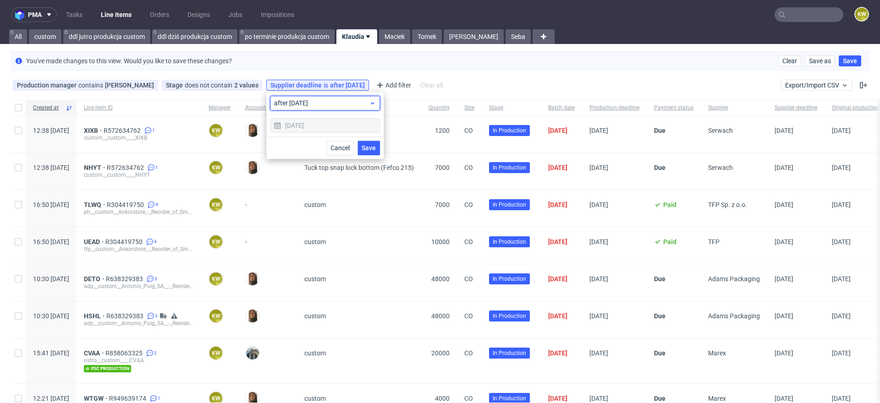
click at [293, 104] on span "after today" at bounding box center [321, 103] width 95 height 9
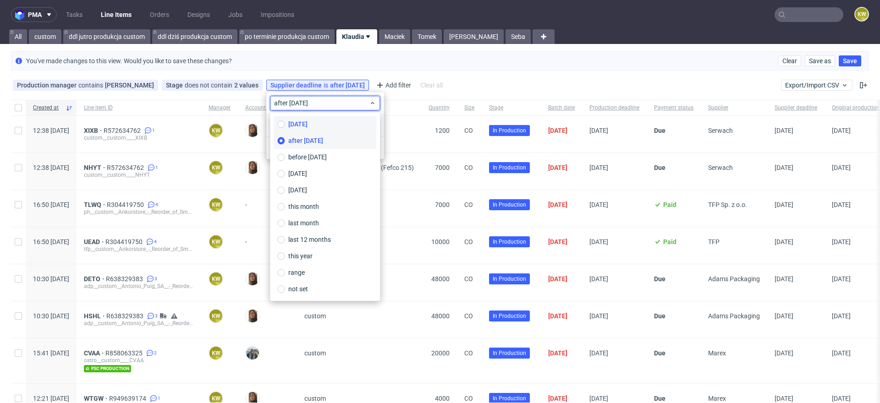
click at [296, 123] on span "today" at bounding box center [297, 124] width 19 height 9
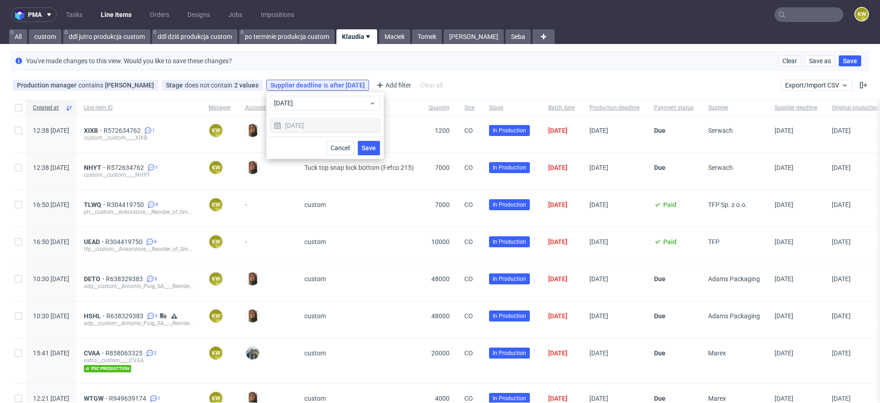
click at [356, 144] on div "Cancel Save" at bounding box center [324, 148] width 117 height 22
click at [361, 147] on button "Save" at bounding box center [369, 148] width 22 height 15
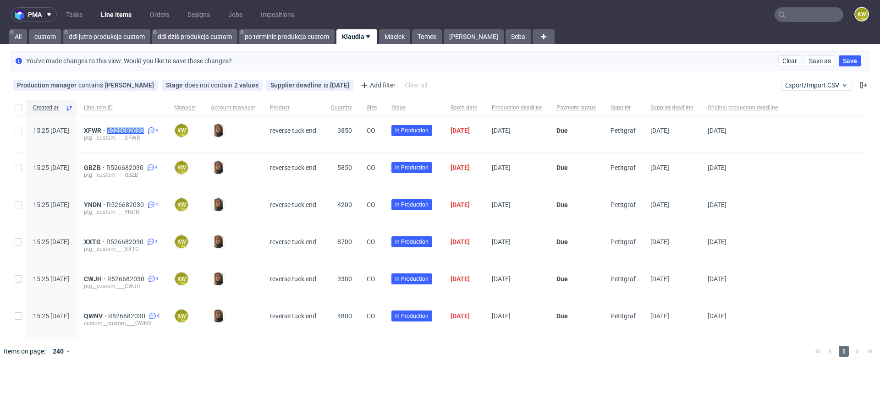
copy span "R526682030"
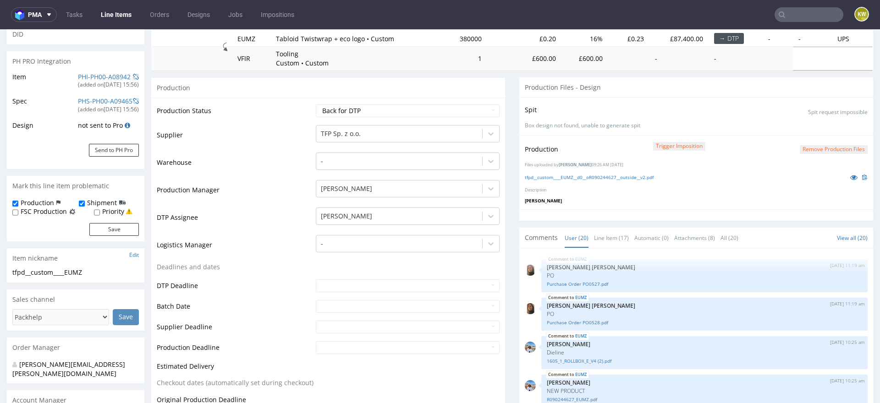
scroll to position [581, 0]
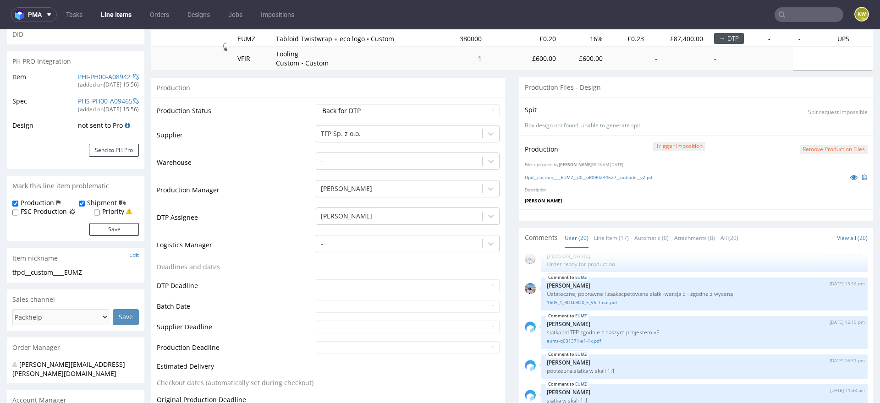
click at [268, 171] on td "Warehouse" at bounding box center [235, 166] width 157 height 28
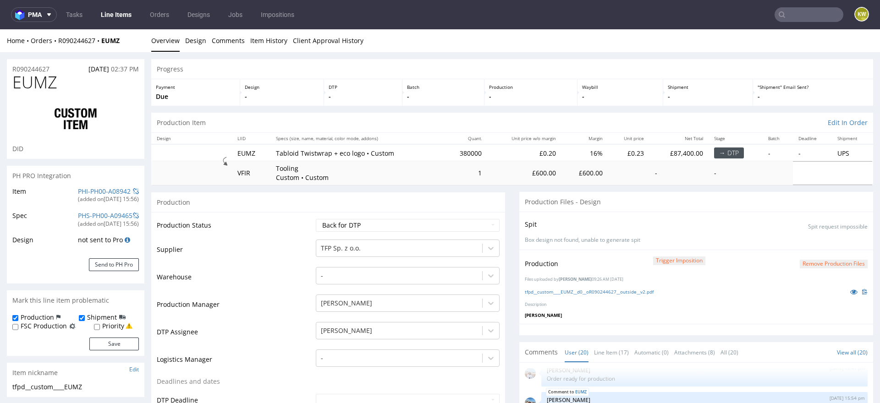
click at [107, 13] on link "Line Items" at bounding box center [116, 14] width 42 height 15
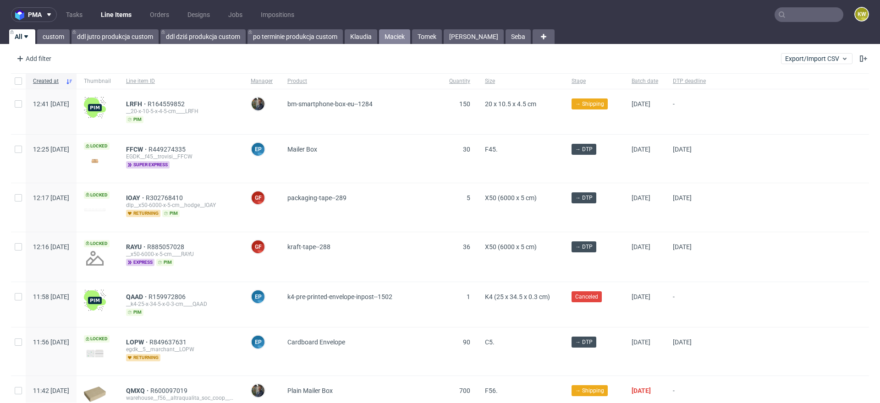
click at [395, 36] on link "Maciek" at bounding box center [394, 36] width 31 height 15
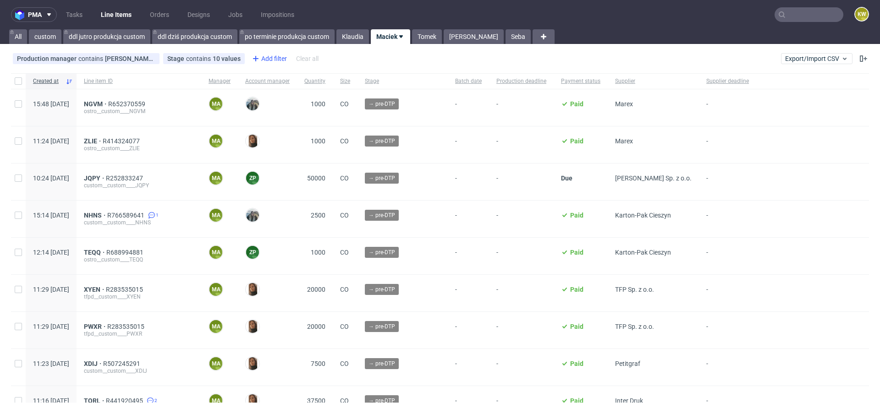
click at [262, 62] on div "Add filter" at bounding box center [268, 58] width 40 height 15
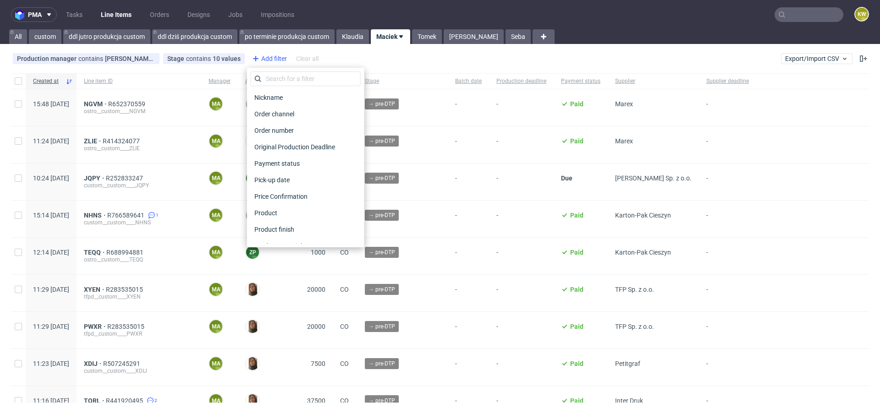
scroll to position [721, 0]
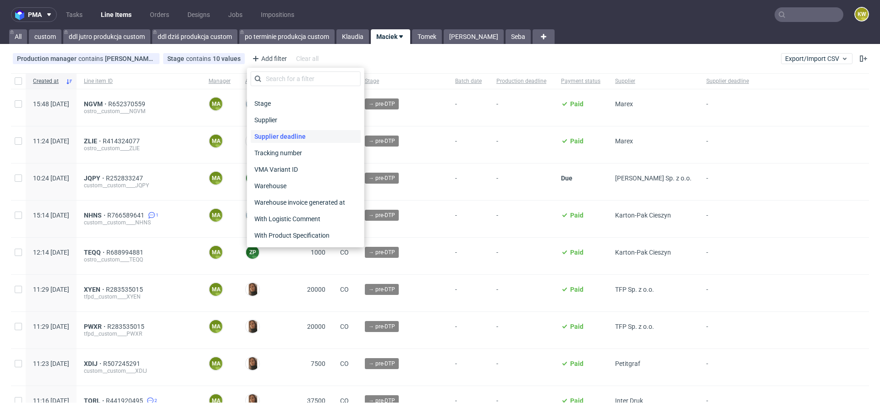
click at [293, 140] on span "Supplier deadline" at bounding box center [280, 136] width 59 height 13
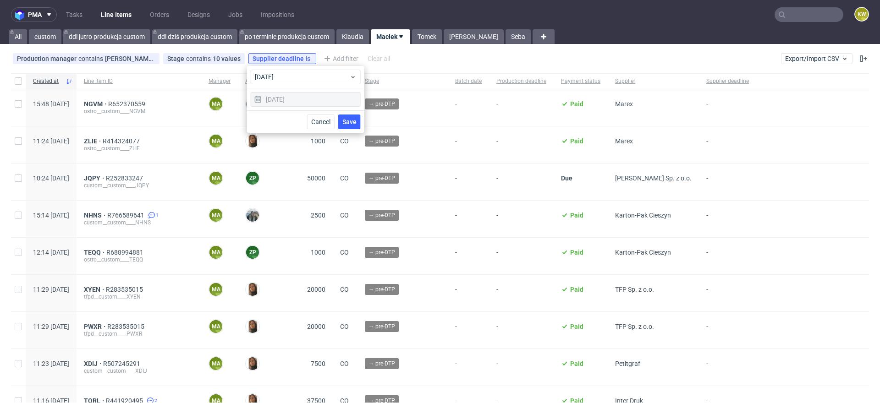
click at [357, 125] on button "Save" at bounding box center [349, 122] width 22 height 15
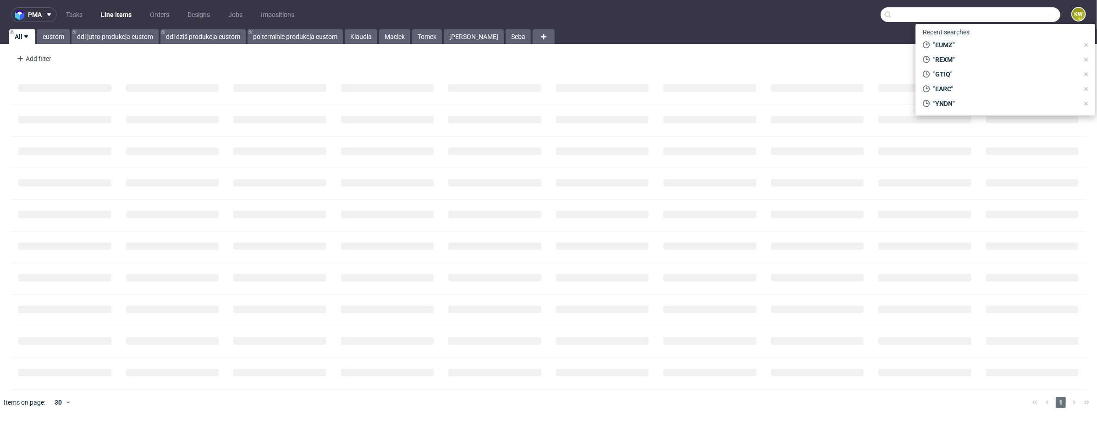
click at [1017, 18] on input "text" at bounding box center [971, 14] width 180 height 15
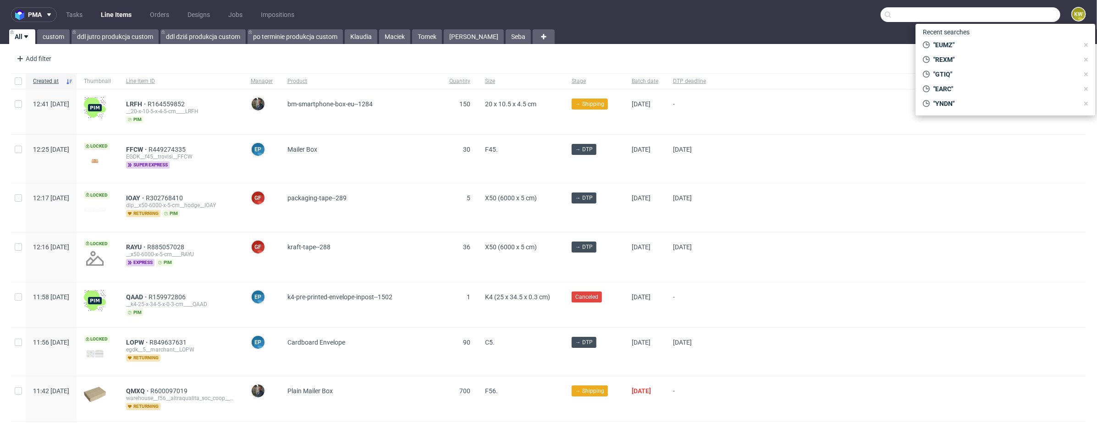
paste input "R056616662"
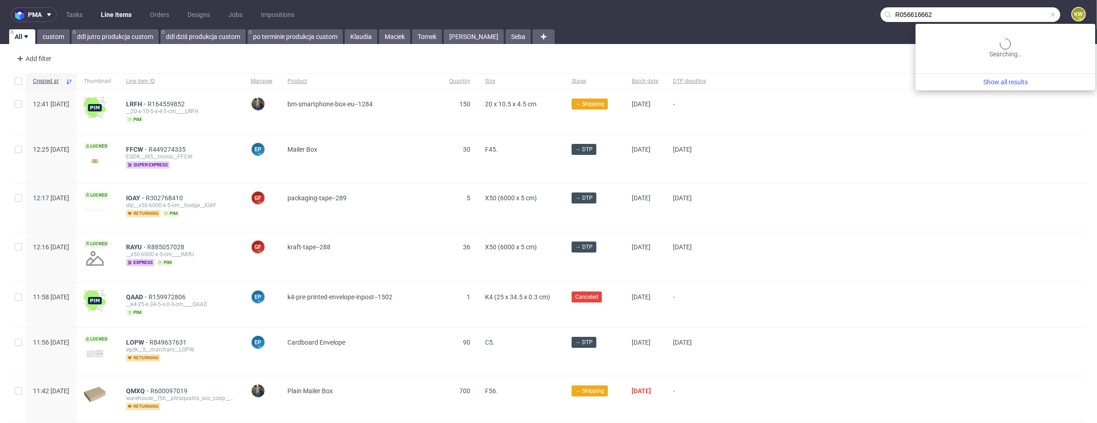
type input "R056616662"
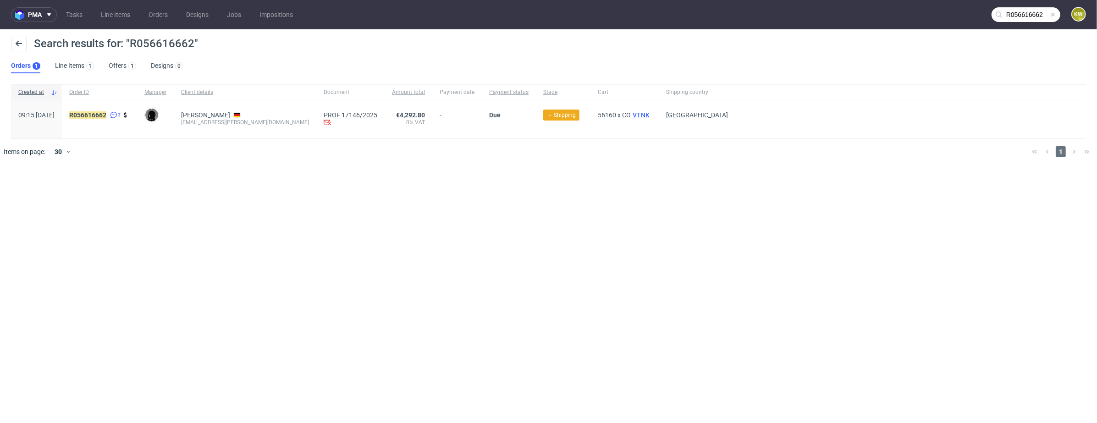
click at [631, 113] on span "VTNK" at bounding box center [641, 114] width 21 height 7
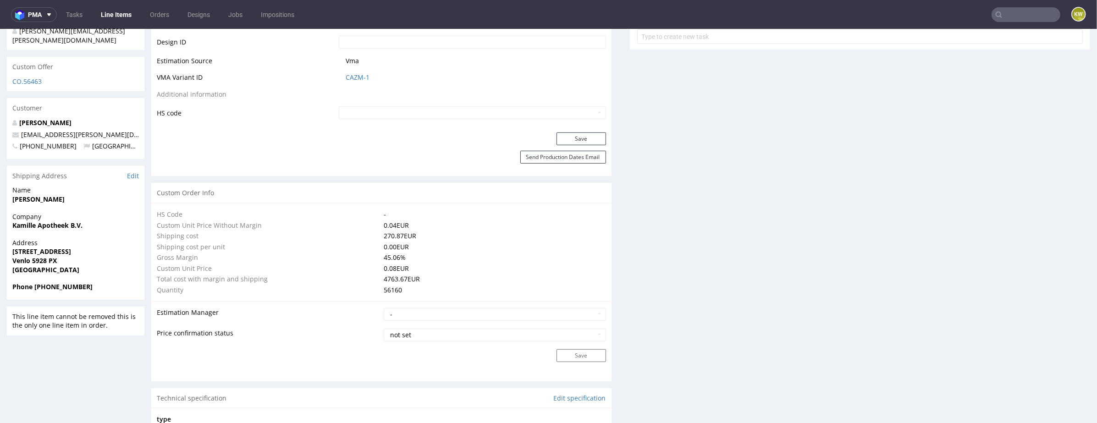
scroll to position [502, 0]
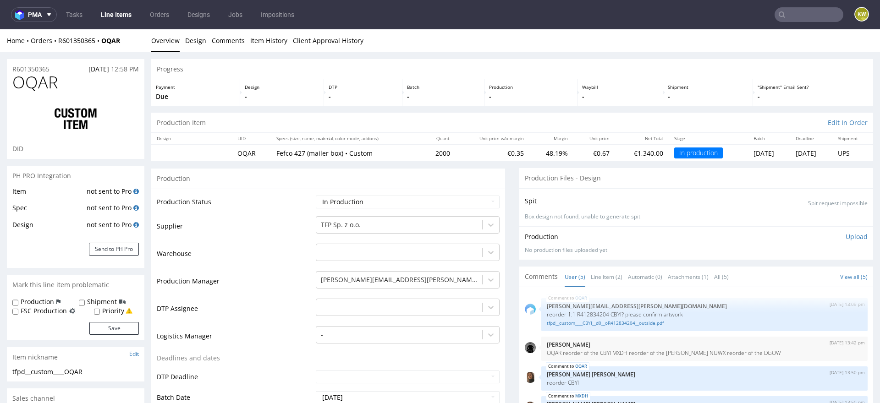
click at [37, 83] on span "OQAR" at bounding box center [34, 82] width 45 height 18
copy span "OQAR"
click at [116, 15] on link "Line Items" at bounding box center [116, 14] width 42 height 15
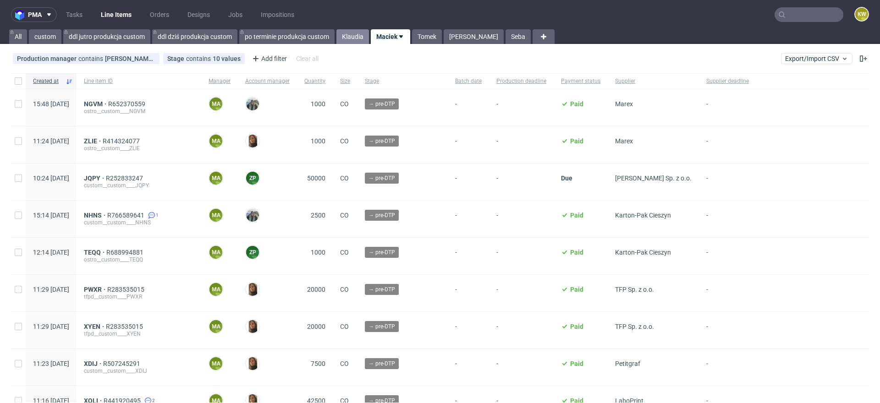
click at [352, 36] on link "Klaudia" at bounding box center [352, 36] width 33 height 15
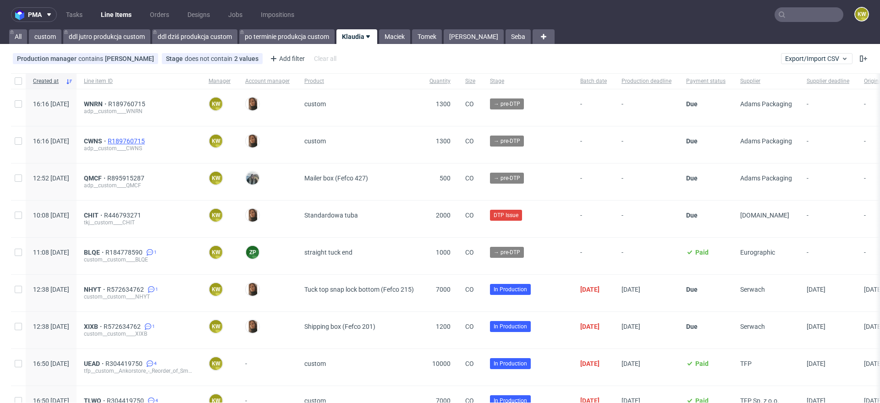
click at [147, 141] on span "R189760715" at bounding box center [127, 141] width 39 height 7
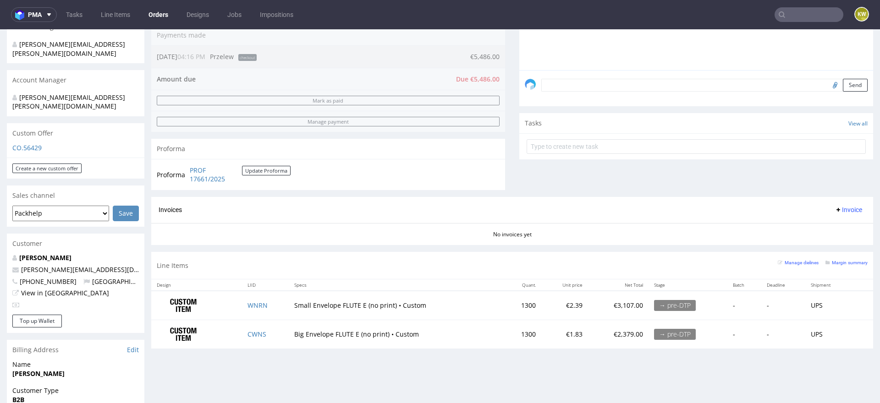
scroll to position [291, 0]
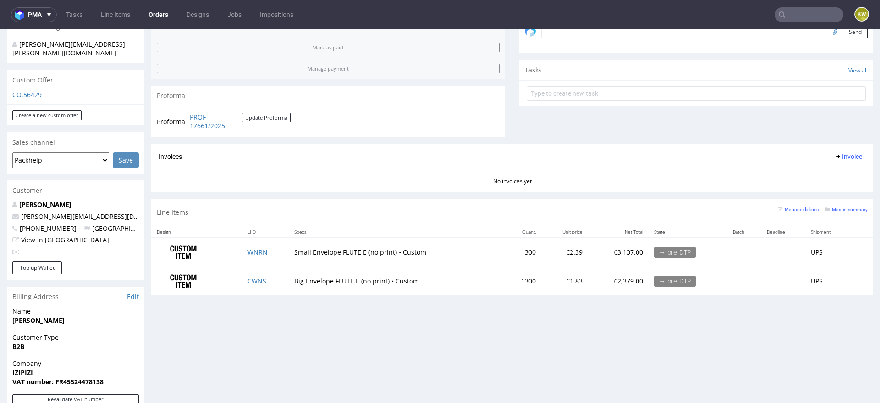
click at [276, 248] on td "WNRN" at bounding box center [265, 252] width 47 height 29
click at [273, 281] on td "CWNS" at bounding box center [265, 281] width 47 height 28
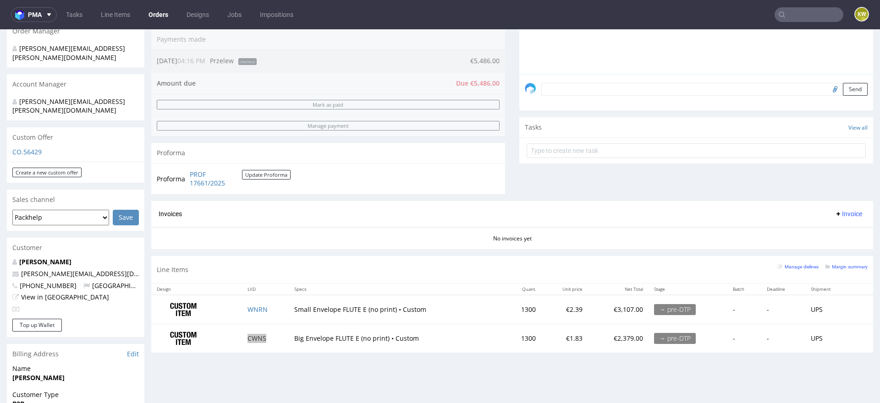
scroll to position [359, 0]
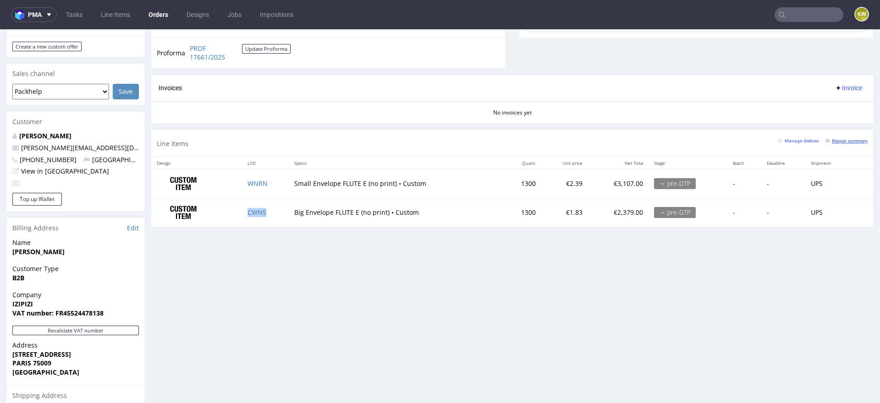
click at [829, 140] on small "Margin summary" at bounding box center [847, 140] width 42 height 5
click at [841, 144] on div "Manage dielines Margin summary" at bounding box center [823, 144] width 90 height 16
click at [841, 138] on small "Margin summary" at bounding box center [847, 140] width 42 height 5
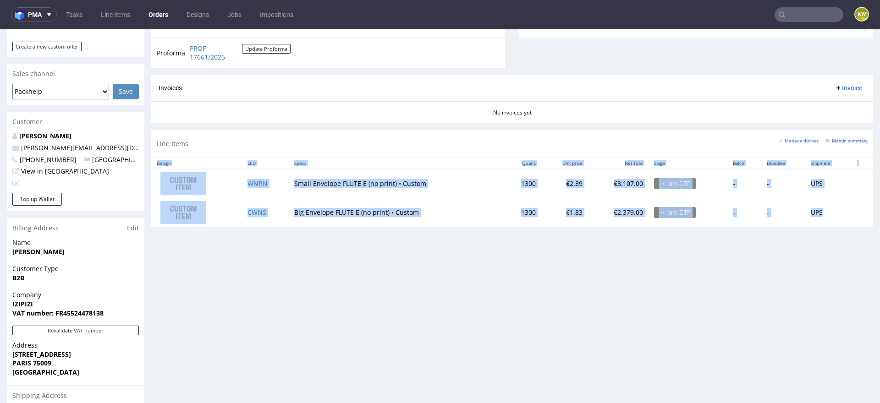
click at [709, 274] on div "Progress Payment Due Payment “Received” Email - Line Items 2 DTP - Production -…" at bounding box center [512, 110] width 722 height 820
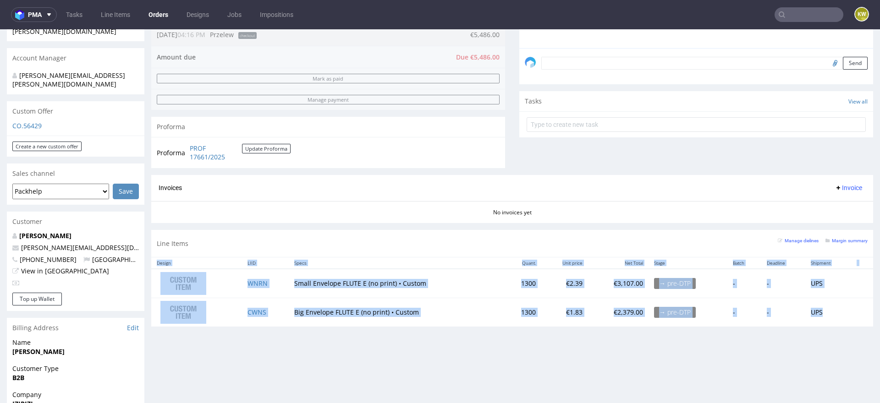
scroll to position [263, 0]
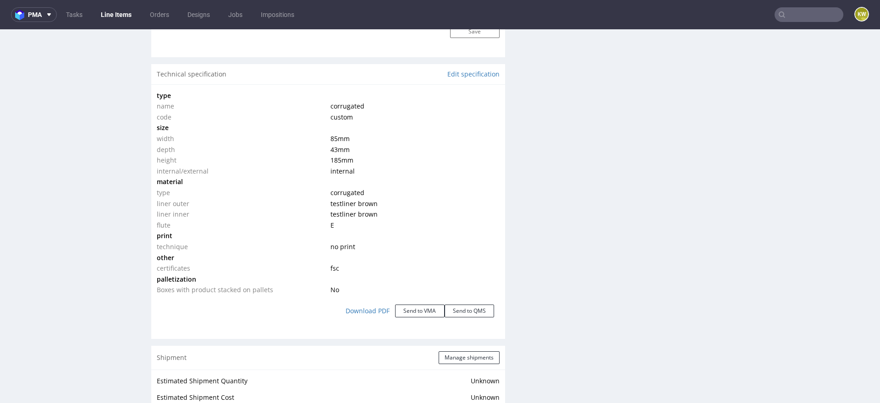
scroll to position [1257, 0]
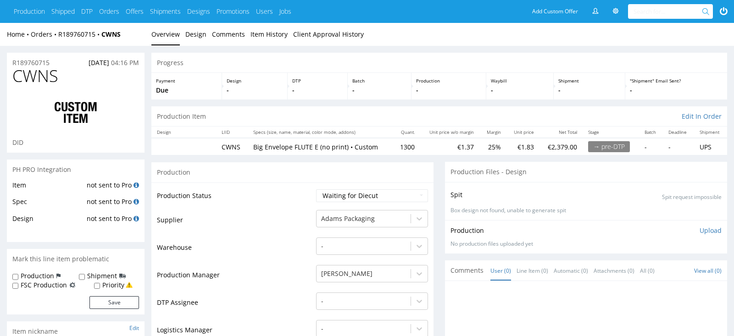
click at [33, 78] on span "CWNS" at bounding box center [35, 76] width 46 height 18
click at [33, 79] on span "CWNS" at bounding box center [35, 76] width 46 height 18
copy span "CWNS"
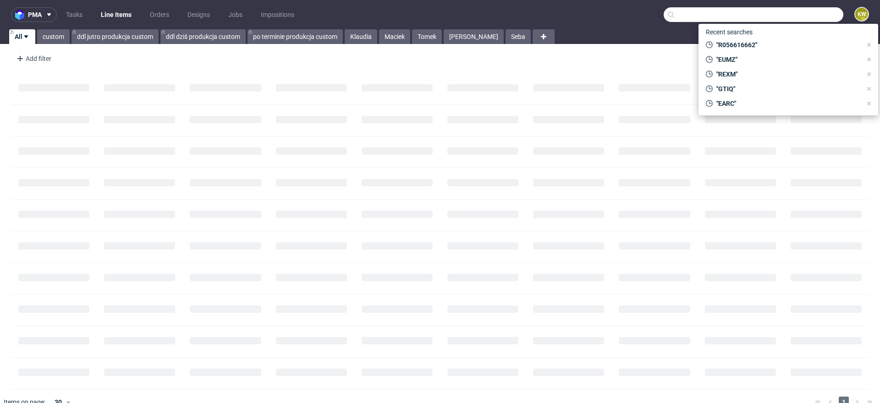
click at [789, 17] on input "text" at bounding box center [754, 14] width 180 height 15
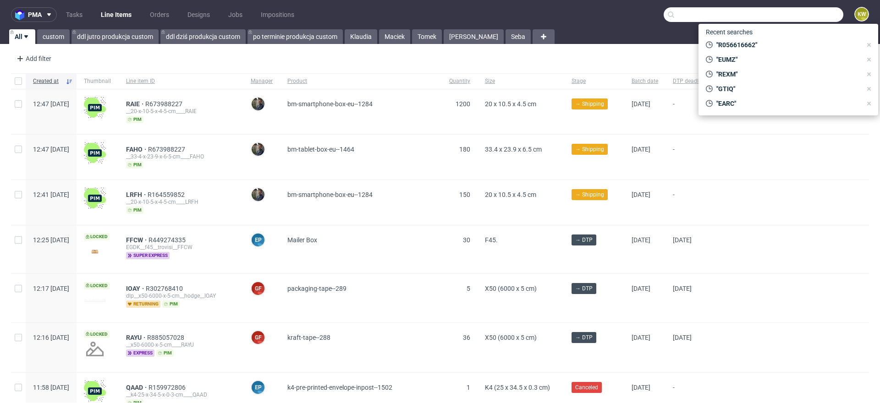
paste input "CWNS"
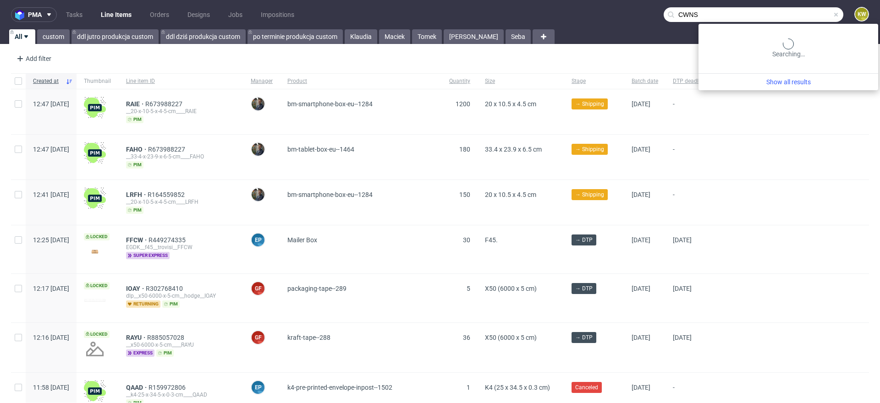
type input "CWNS"
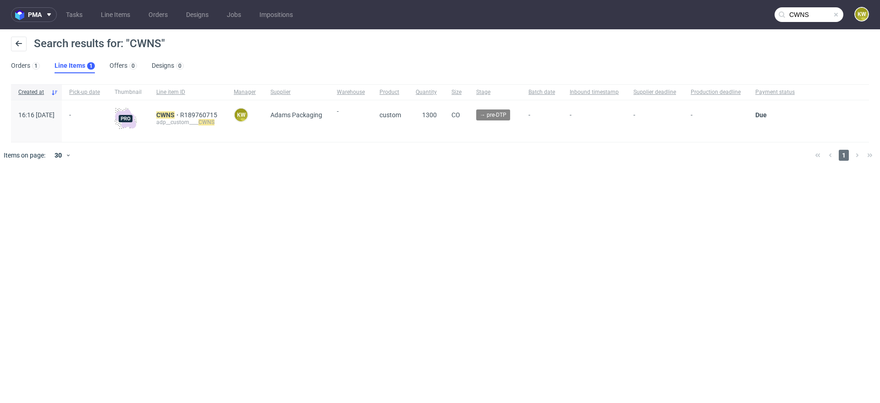
click at [195, 110] on div "CWNS R189760715 adp__custom____ CWNS" at bounding box center [187, 121] width 77 height 42
click at [175, 111] on mark "CWNS" at bounding box center [165, 114] width 18 height 7
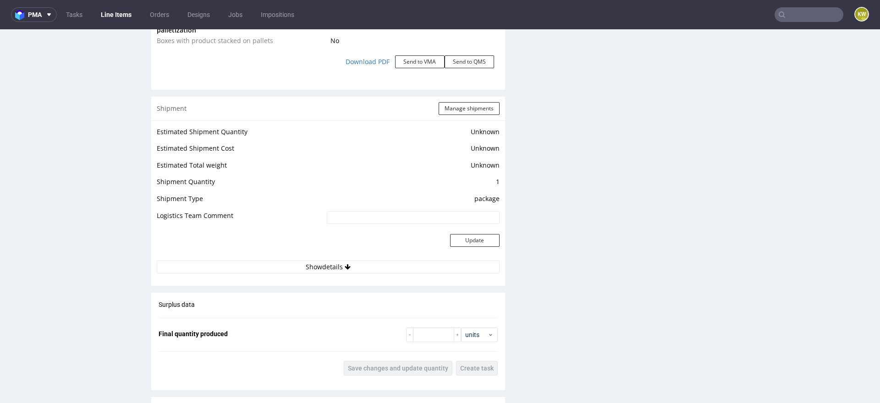
scroll to position [944, 0]
